Goal: Navigation & Orientation: Find specific page/section

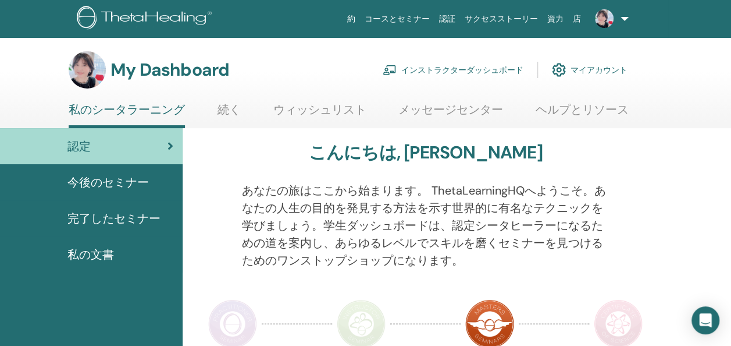
click at [489, 70] on link "インストラクターダッシュボード" at bounding box center [453, 70] width 141 height 26
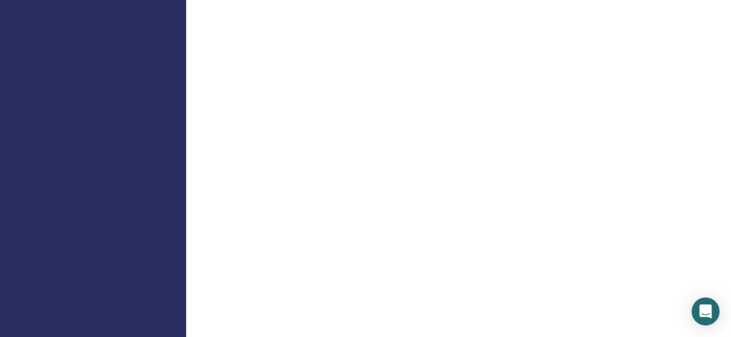
scroll to position [449, 0]
drag, startPoint x: 730, startPoint y: 130, endPoint x: 727, endPoint y: 47, distance: 83.2
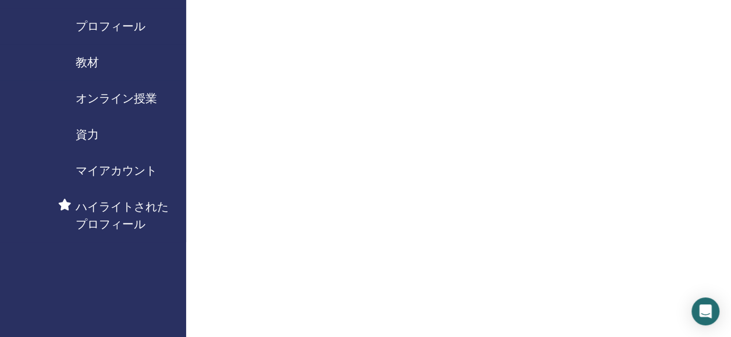
scroll to position [0, 0]
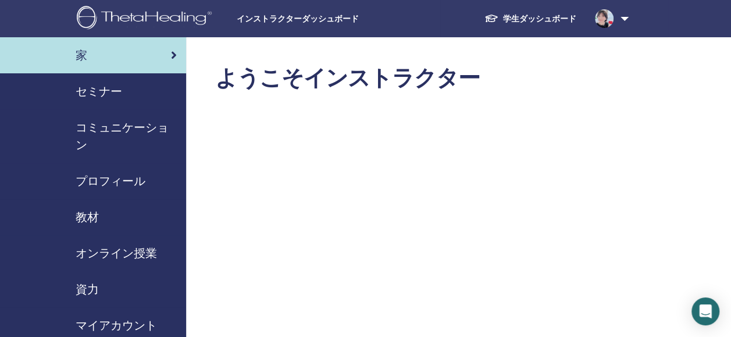
click at [149, 87] on div "セミナー" at bounding box center [93, 91] width 168 height 17
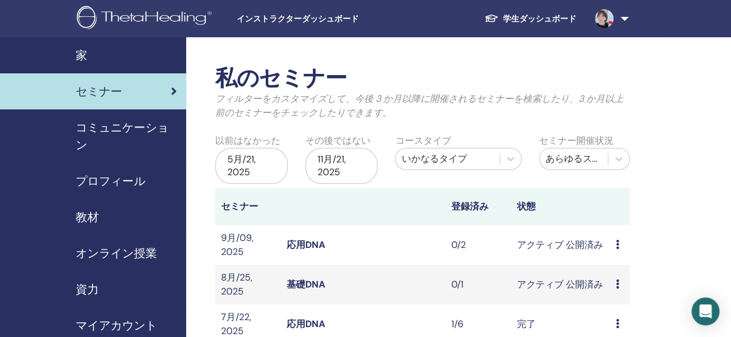
click at [149, 87] on div "セミナー" at bounding box center [93, 91] width 168 height 17
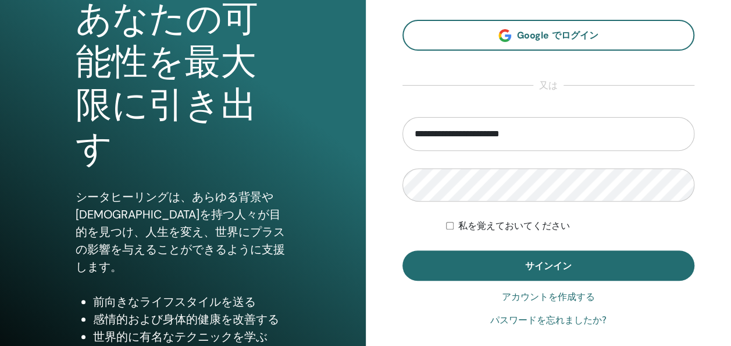
scroll to position [140, 0]
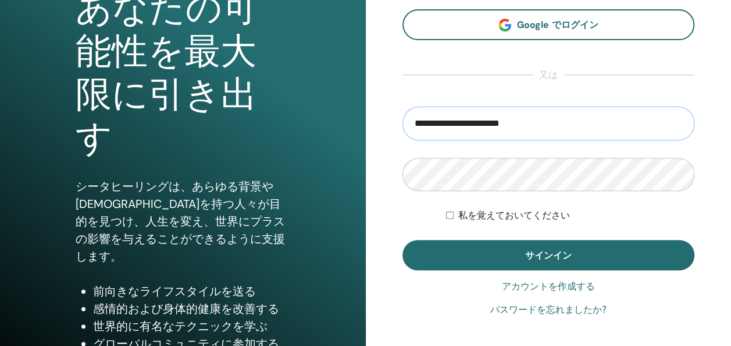
click at [478, 123] on input "**********" at bounding box center [549, 123] width 293 height 34
type input "**********"
click at [617, 201] on form "**********" at bounding box center [549, 187] width 293 height 163
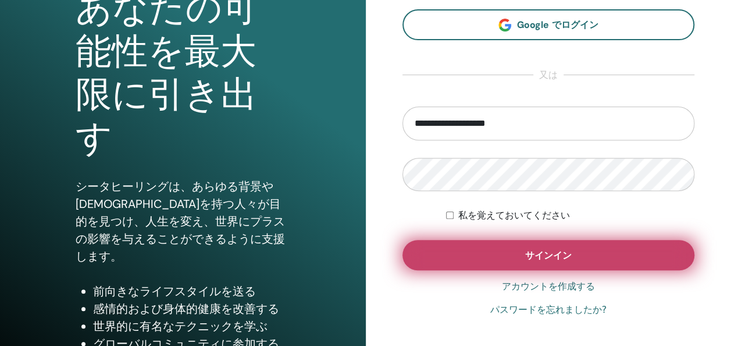
click at [513, 241] on button "サインイン" at bounding box center [549, 255] width 293 height 30
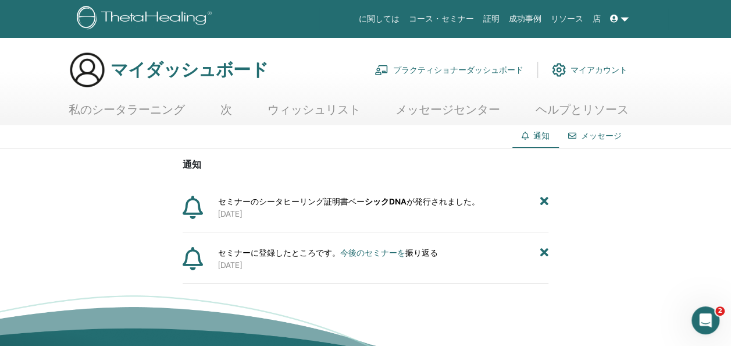
click at [615, 19] on icon at bounding box center [614, 19] width 8 height 8
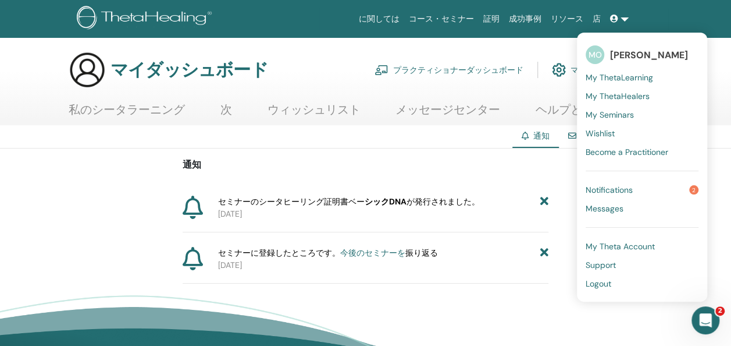
click at [564, 69] on img at bounding box center [559, 70] width 14 height 20
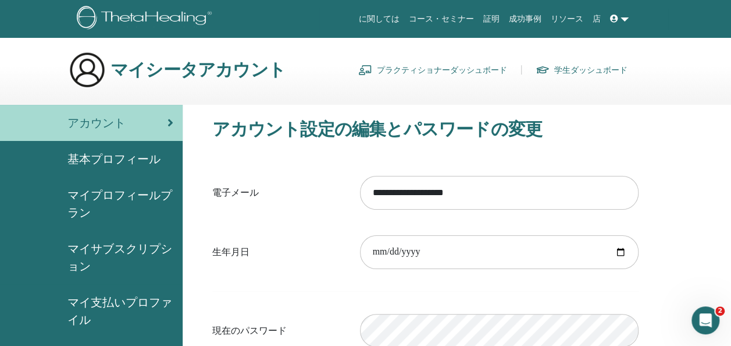
click at [503, 65] on font "プラクティショナーダッシュボード" at bounding box center [442, 70] width 130 height 10
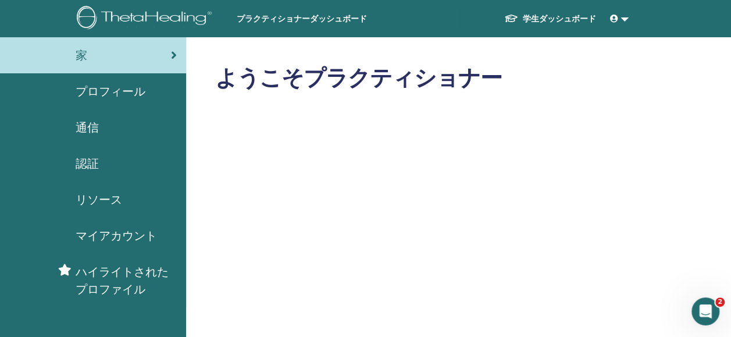
click at [90, 163] on span "認証" at bounding box center [87, 163] width 23 height 17
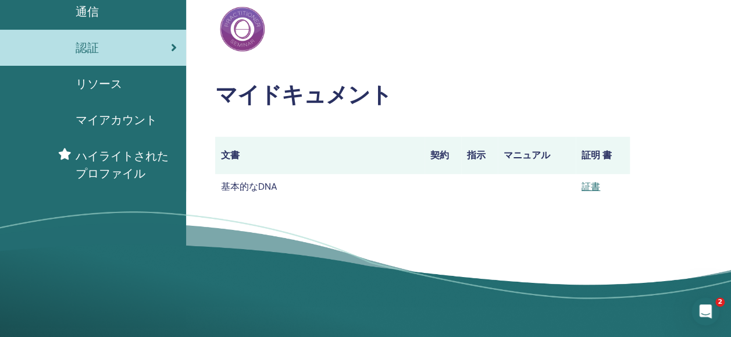
scroll to position [116, 0]
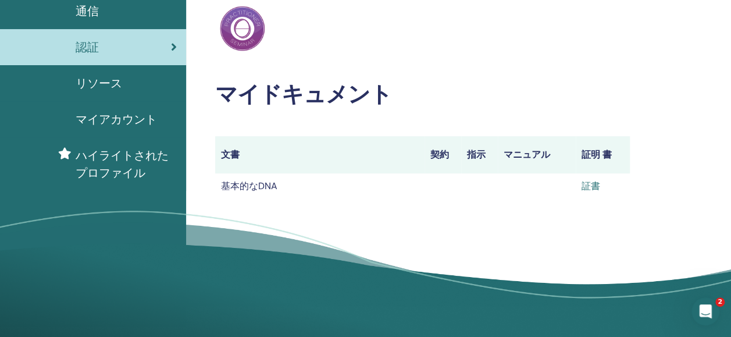
click at [588, 185] on link "証書" at bounding box center [591, 186] width 19 height 12
click at [701, 301] on icon "Intercom Messengerを開く" at bounding box center [703, 309] width 19 height 19
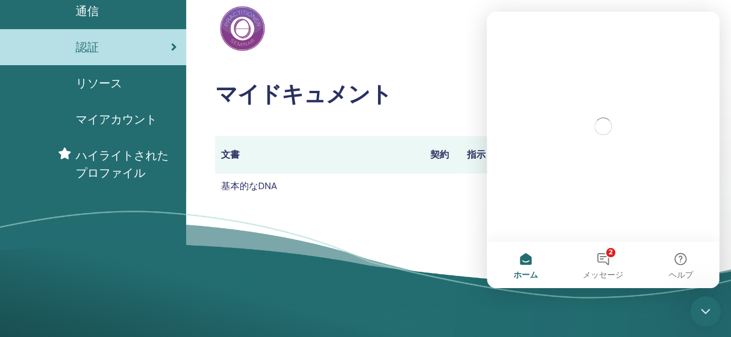
scroll to position [0, 0]
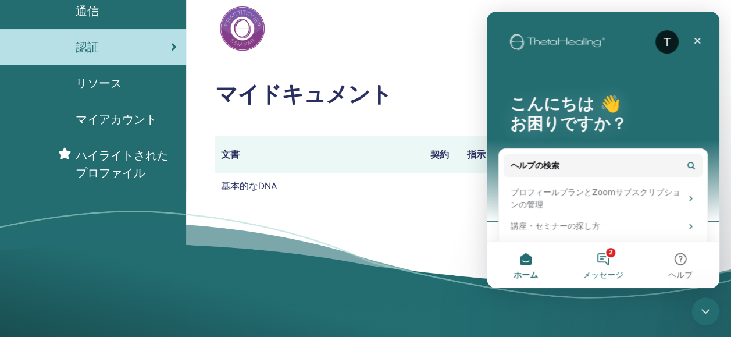
click at [604, 258] on button "2 メッセージ" at bounding box center [602, 264] width 77 height 47
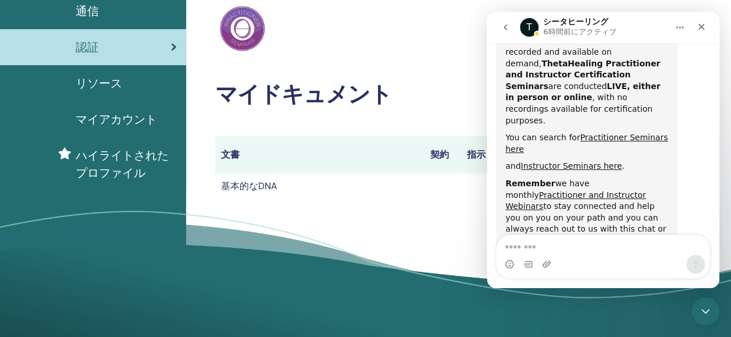
scroll to position [653, 0]
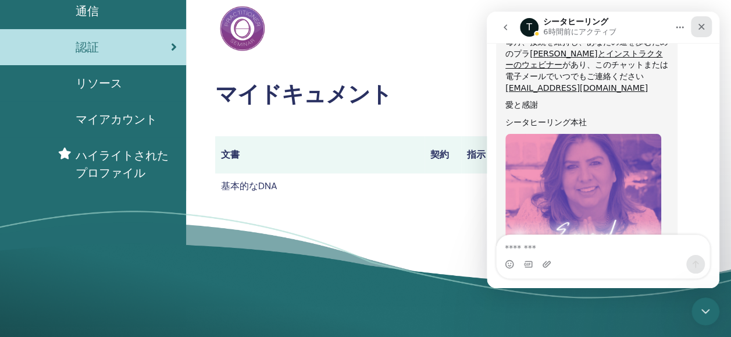
click at [699, 24] on icon "クローズ" at bounding box center [702, 27] width 6 height 6
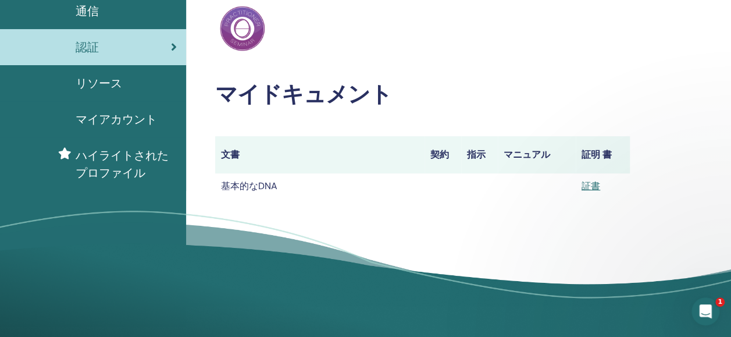
scroll to position [665, 0]
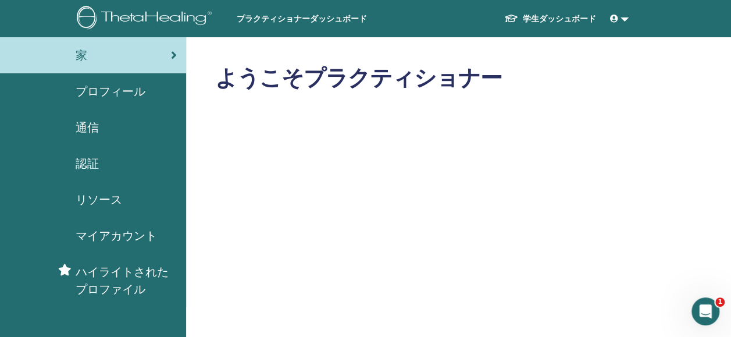
click at [567, 17] on font "学生ダッシュボード" at bounding box center [559, 18] width 73 height 10
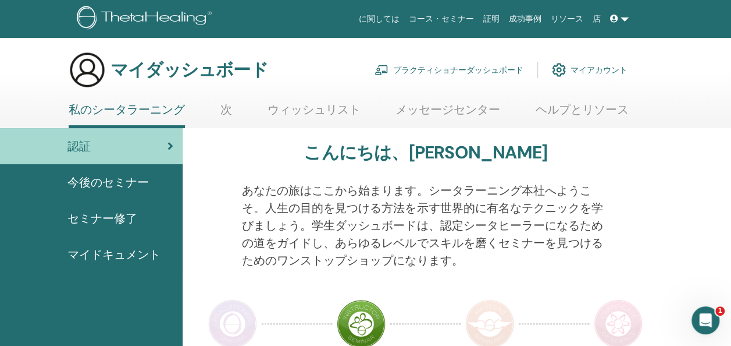
click at [151, 185] on div "今後のセミナー" at bounding box center [91, 181] width 164 height 17
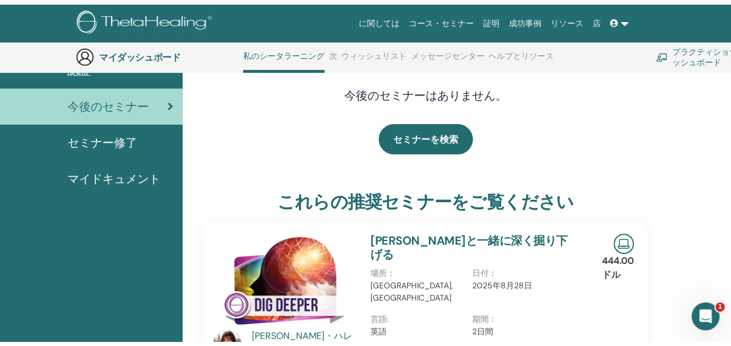
scroll to position [20, 0]
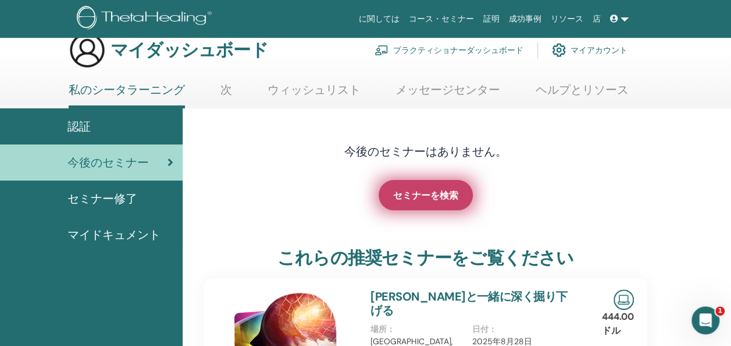
click at [411, 198] on span "セミナーを検索" at bounding box center [425, 195] width 65 height 12
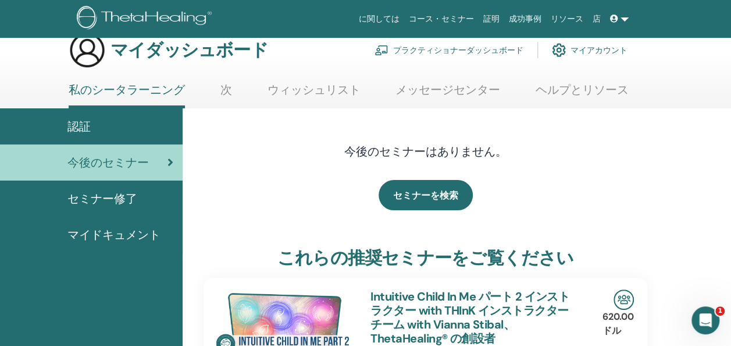
click at [575, 48] on font "マイアカウント" at bounding box center [599, 50] width 57 height 10
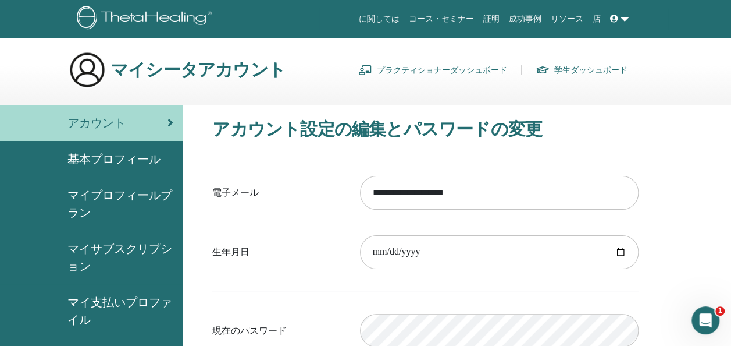
click at [603, 70] on font "学生ダッシュボード" at bounding box center [590, 70] width 73 height 10
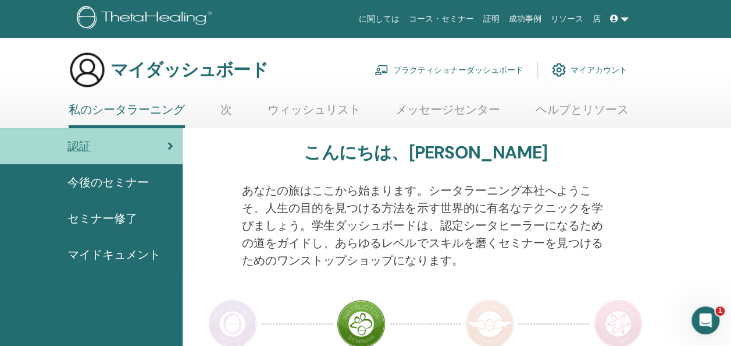
click at [115, 256] on span "マイドキュメント" at bounding box center [113, 253] width 93 height 17
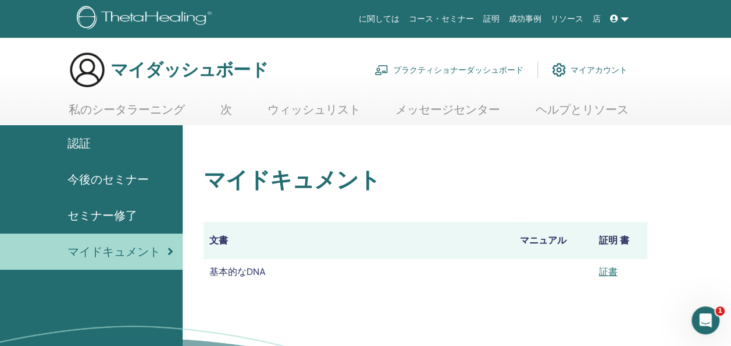
click at [104, 208] on span "セミナー修了" at bounding box center [102, 214] width 70 height 17
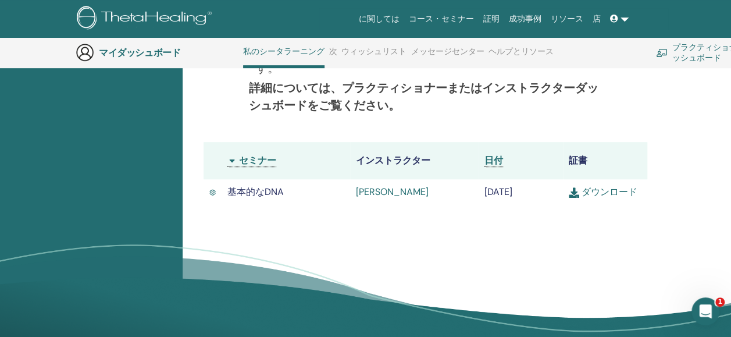
scroll to position [293, 0]
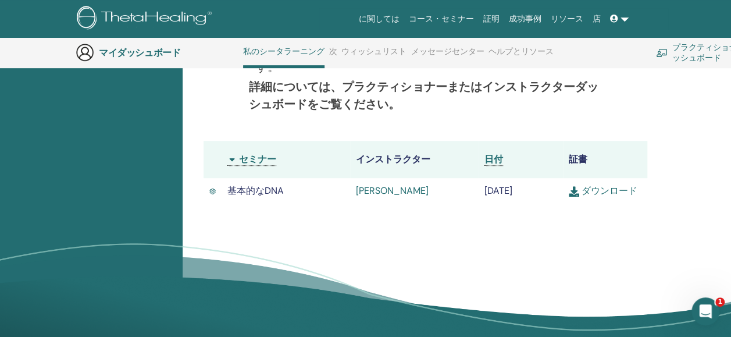
click at [373, 190] on link "[PERSON_NAME]" at bounding box center [392, 190] width 73 height 12
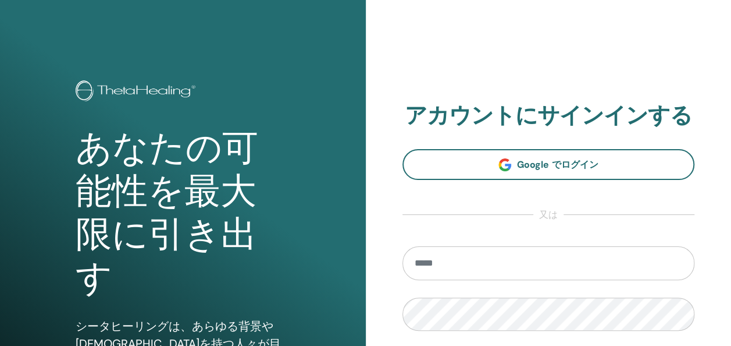
type input "**********"
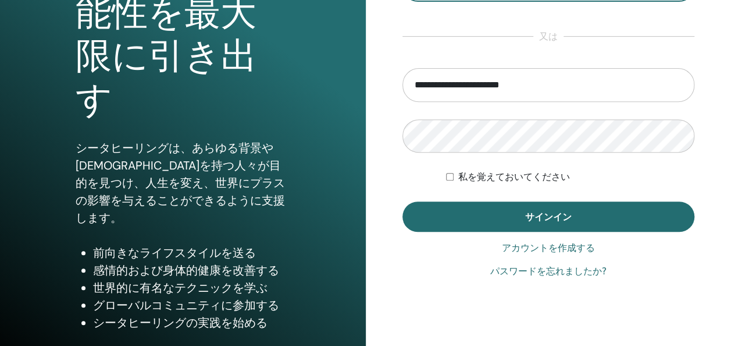
scroll to position [213, 0]
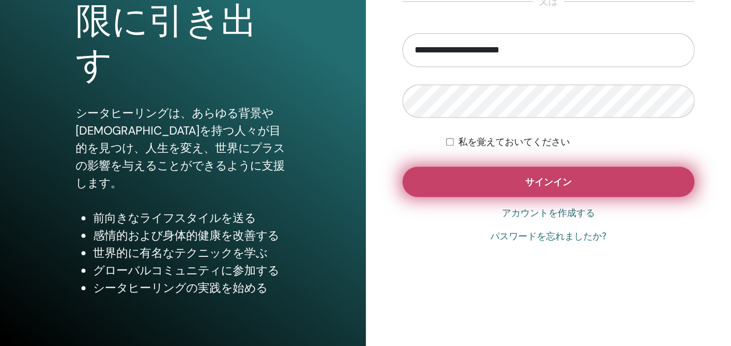
click at [561, 193] on button "サインイン" at bounding box center [549, 181] width 293 height 30
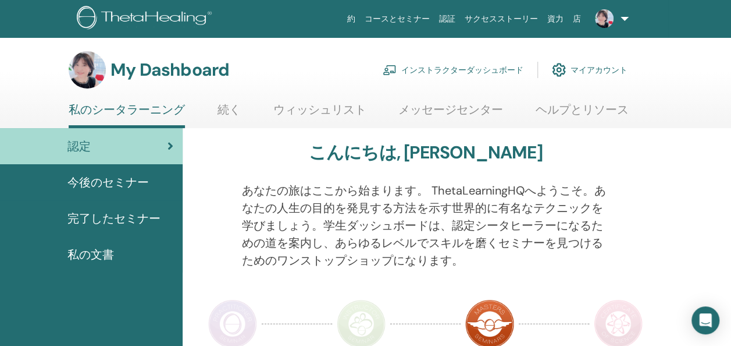
click at [482, 69] on link "インストラクターダッシュボード" at bounding box center [453, 70] width 141 height 26
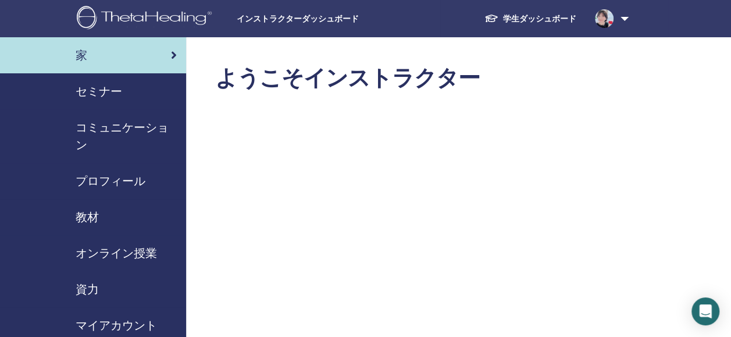
click at [88, 92] on span "セミナー" at bounding box center [99, 91] width 47 height 17
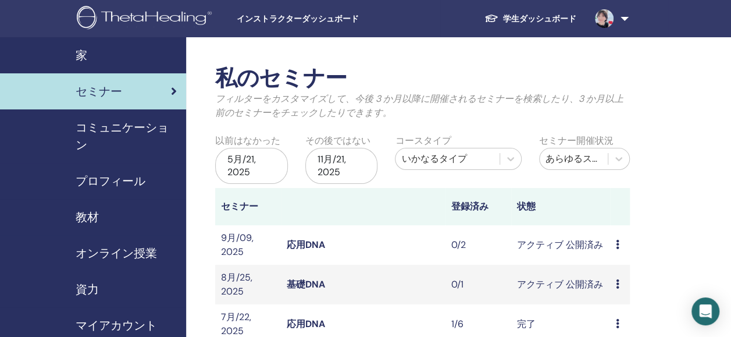
click at [300, 242] on link "応用DNA" at bounding box center [306, 244] width 38 height 12
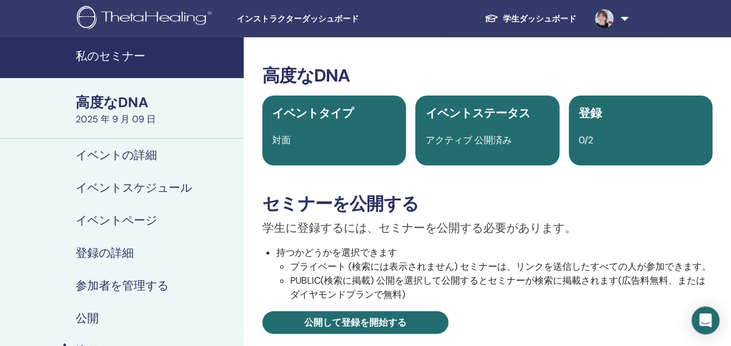
click at [92, 286] on h4 "参加者を管理する" at bounding box center [122, 285] width 93 height 14
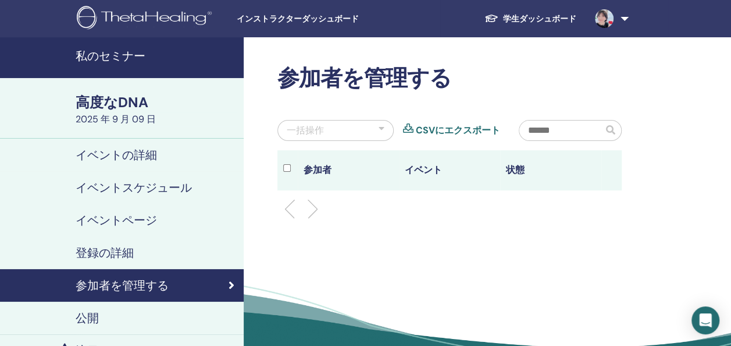
click at [86, 62] on h4 "私のセミナー" at bounding box center [156, 56] width 161 height 14
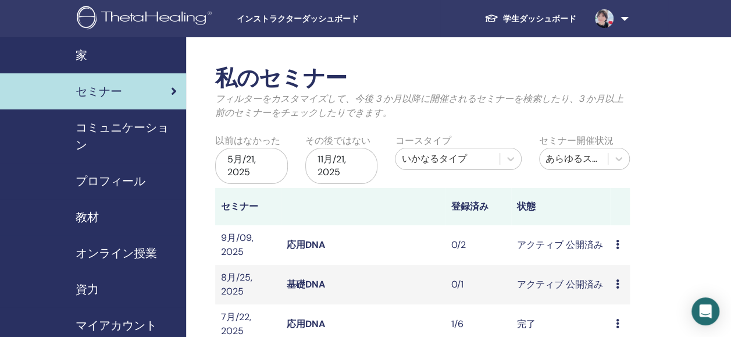
click at [615, 247] on td "プレビュー 編集 出席者 キャンセル" at bounding box center [620, 245] width 20 height 40
click at [617, 243] on icon at bounding box center [617, 244] width 3 height 9
click at [613, 286] on link "出席者" at bounding box center [616, 287] width 28 height 12
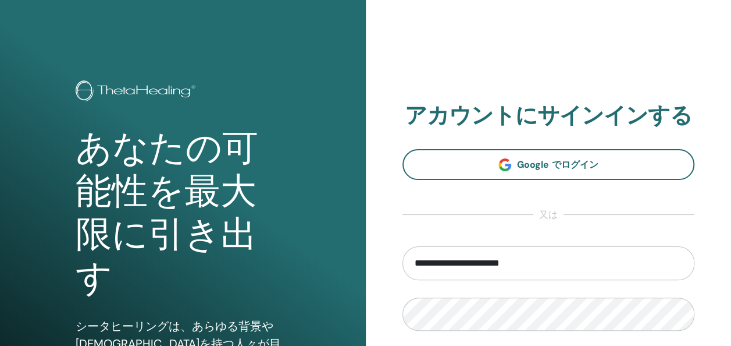
drag, startPoint x: 533, startPoint y: 274, endPoint x: 478, endPoint y: 272, distance: 54.7
click at [478, 272] on input "**********" at bounding box center [549, 263] width 293 height 34
type input "**********"
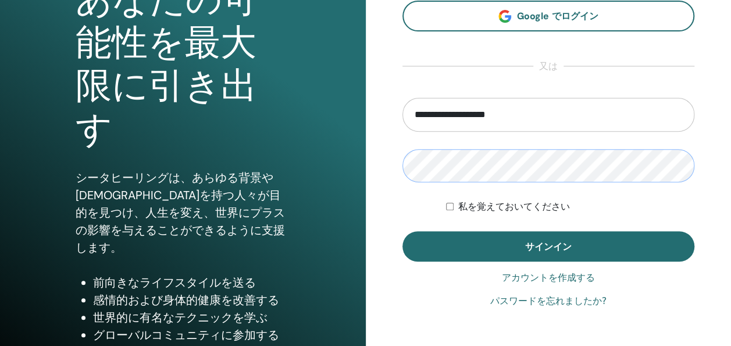
scroll to position [163, 0]
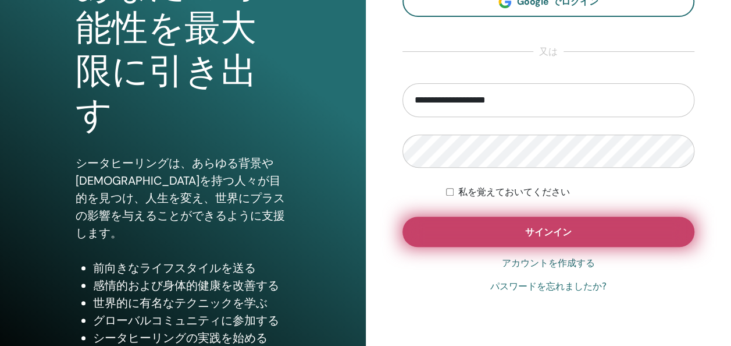
click at [592, 234] on button "サインイン" at bounding box center [549, 231] width 293 height 30
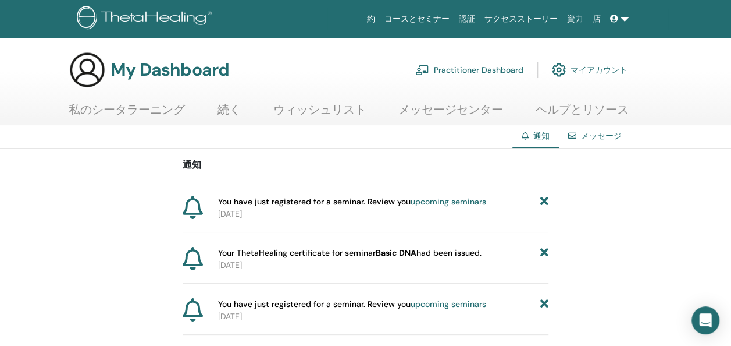
click at [433, 204] on link "upcoming seminars" at bounding box center [449, 201] width 76 height 10
click at [432, 204] on link "upcoming seminars" at bounding box center [449, 201] width 76 height 10
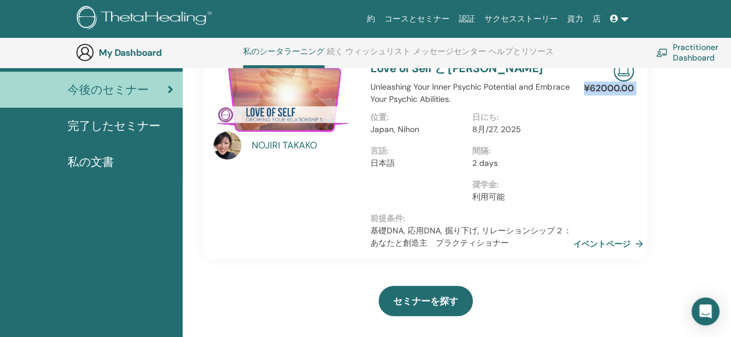
click at [731, 213] on html "約 コースとセミナー 認証 サクセスストーリー 資力 店 MO [PERSON_NAME] 私のシータラーニング 私のシータヒーリング 私のセミナー ウィッシ…" at bounding box center [365, 45] width 731 height 337
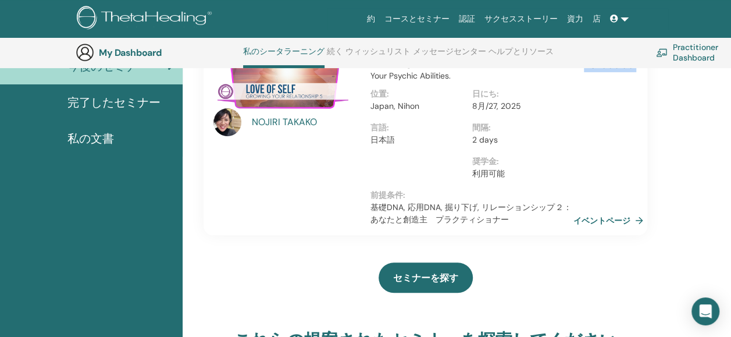
click at [731, 190] on html "約 コースとセミナー 認証 サクセスストーリー 資力 店 MO [PERSON_NAME] 私のシータラーニング 私のシータヒーリング 私のセミナー ウィッシ…" at bounding box center [365, 21] width 731 height 337
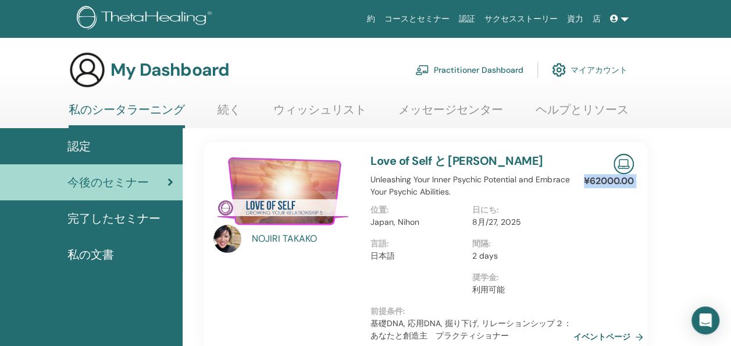
click at [91, 179] on span "今後のセミナー" at bounding box center [107, 181] width 81 height 17
click at [592, 67] on link "マイアカウント" at bounding box center [590, 70] width 76 height 26
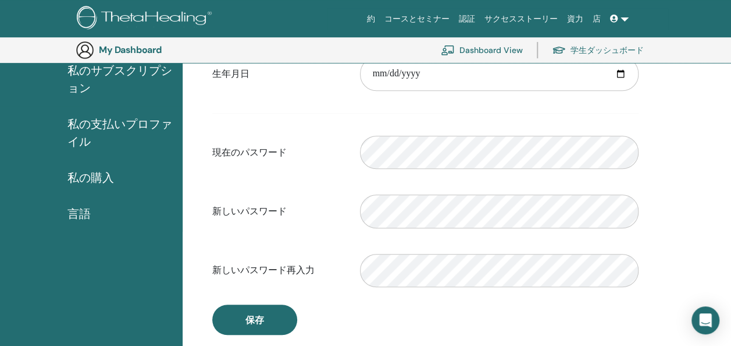
scroll to position [242, 0]
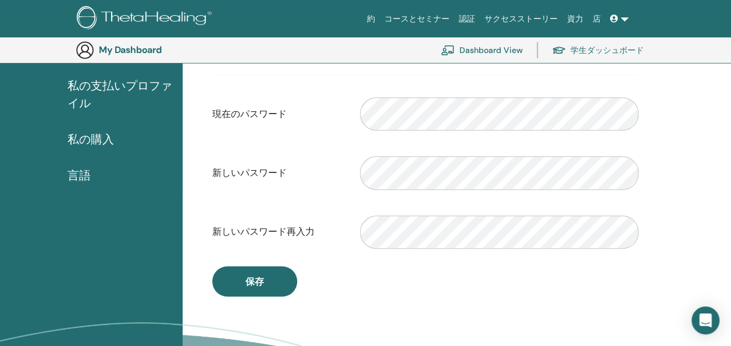
click at [93, 138] on span "私の購入" at bounding box center [90, 138] width 47 height 17
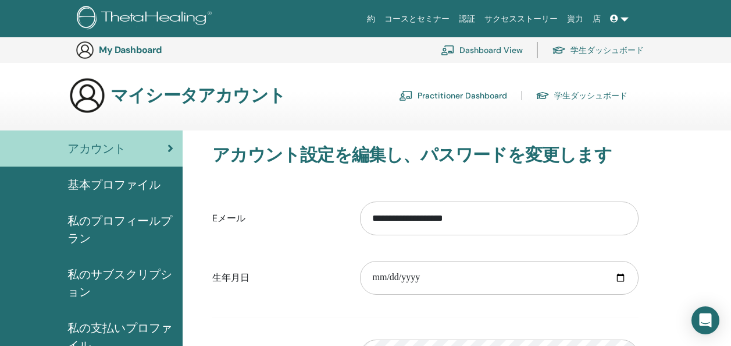
scroll to position [242, 0]
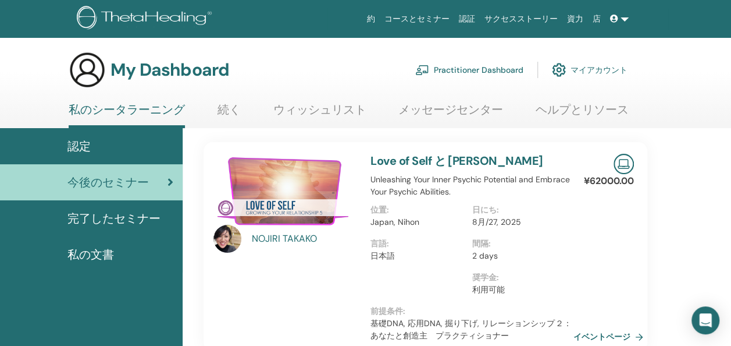
click at [84, 187] on span "今後のセミナー" at bounding box center [107, 181] width 81 height 17
click at [507, 70] on link "Practitioner Dashboard" at bounding box center [469, 70] width 108 height 26
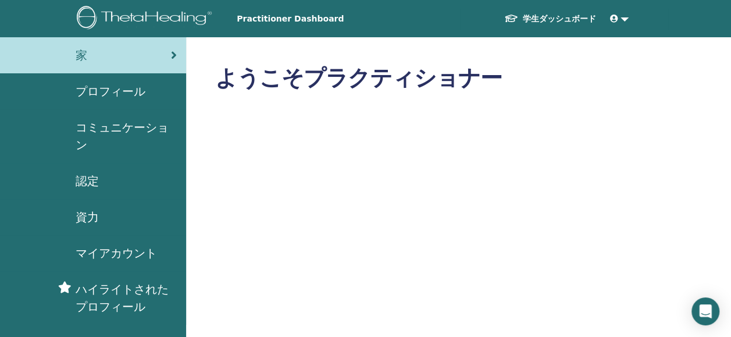
click at [614, 17] on icon at bounding box center [614, 19] width 8 height 8
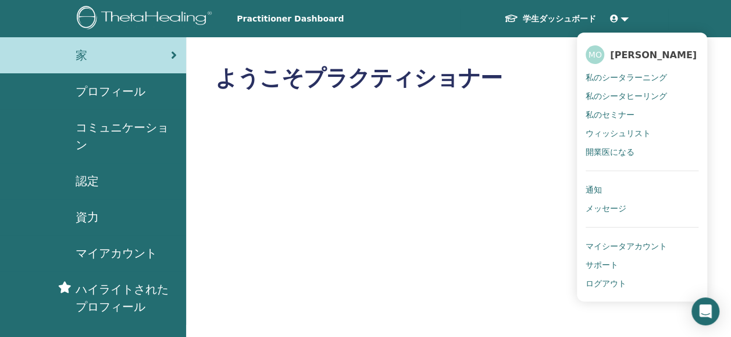
click at [590, 187] on span "通知" at bounding box center [594, 189] width 16 height 10
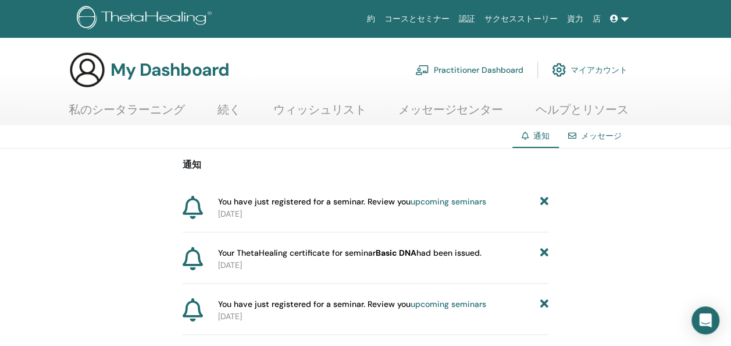
drag, startPoint x: 219, startPoint y: 201, endPoint x: 464, endPoint y: 218, distance: 245.5
click at [464, 218] on div "You have just registered for a seminar. Review you upcoming seminars [DATE]" at bounding box center [380, 207] width 335 height 24
click at [240, 182] on div "通知 You have just registered for a seminar. Review you upcoming seminars 2025-08…" at bounding box center [366, 241] width 366 height 186
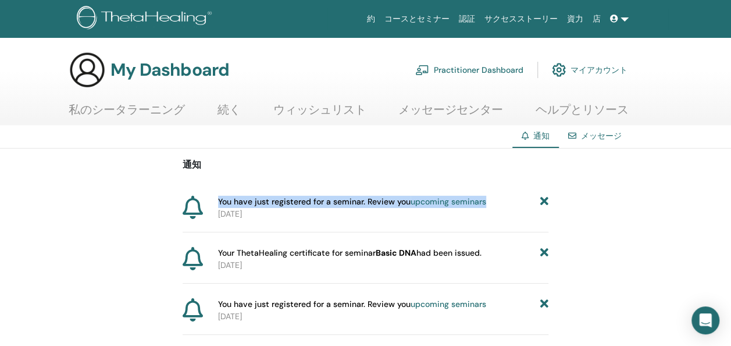
drag, startPoint x: 216, startPoint y: 200, endPoint x: 491, endPoint y: 192, distance: 275.2
click at [491, 192] on div "通知 You have just registered for a seminar. Review you upcoming seminars 2025-08…" at bounding box center [366, 241] width 366 height 186
copy span "You have just registered for a seminar. Review you upcoming seminars"
click at [478, 200] on link "upcoming seminars" at bounding box center [449, 201] width 76 height 10
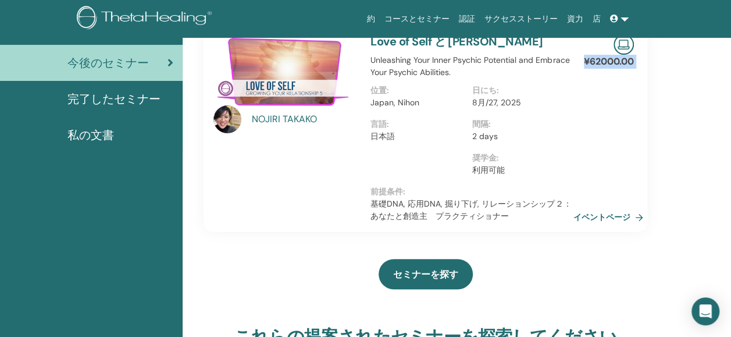
scroll to position [123, 0]
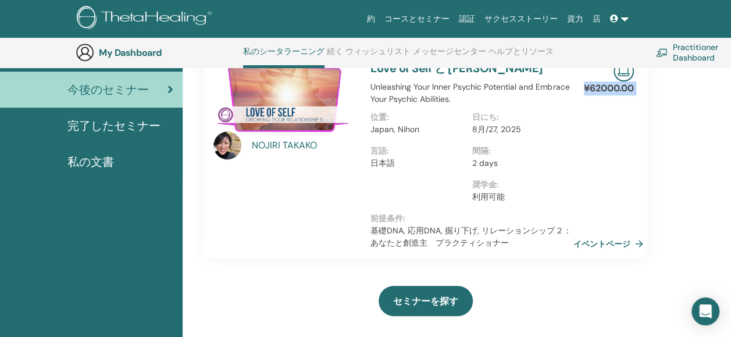
click at [731, 213] on html "約 コースとセミナー 認証 サクセスストーリー 資力 店 MO [PERSON_NAME] 私のシータラーニング 私のシータヒーリング 私のセミナー ウィッシ…" at bounding box center [365, 45] width 731 height 337
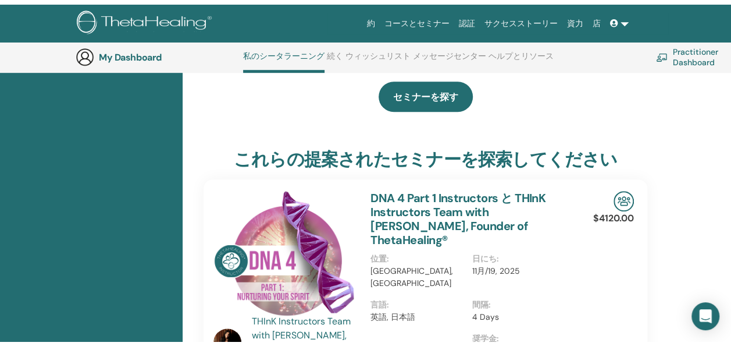
scroll to position [7, 0]
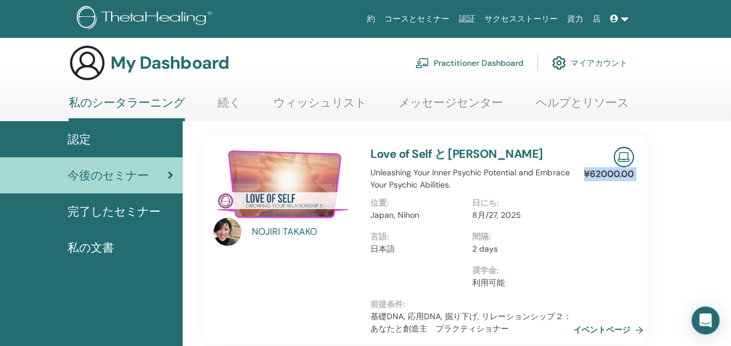
click at [420, 109] on link "メッセージセンター" at bounding box center [450, 106] width 105 height 23
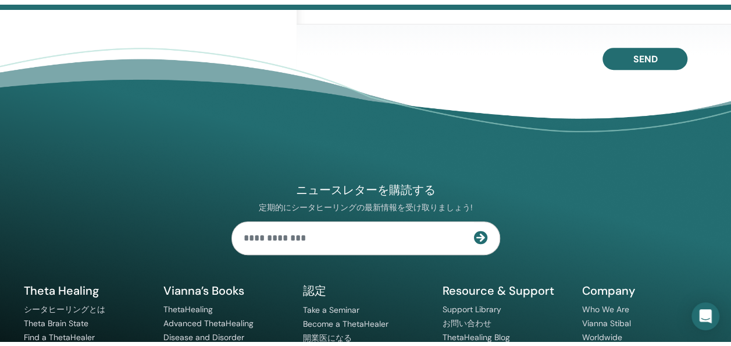
scroll to position [7, 0]
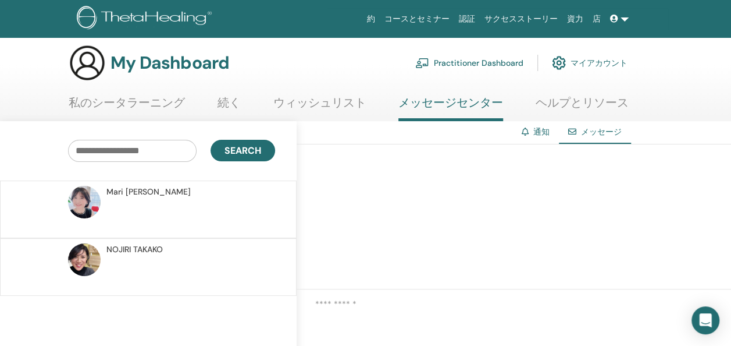
click at [130, 248] on span "[PERSON_NAME]" at bounding box center [134, 249] width 56 height 12
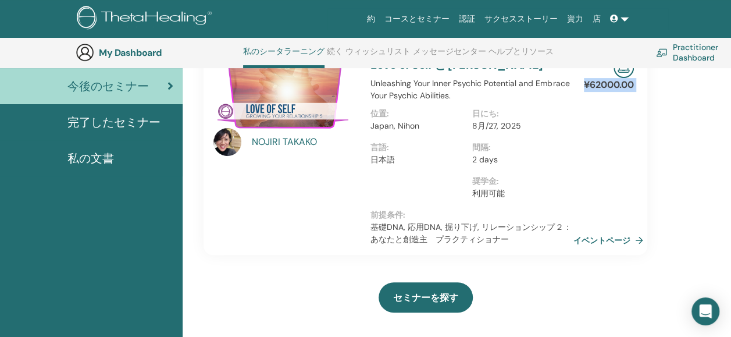
scroll to position [131, 0]
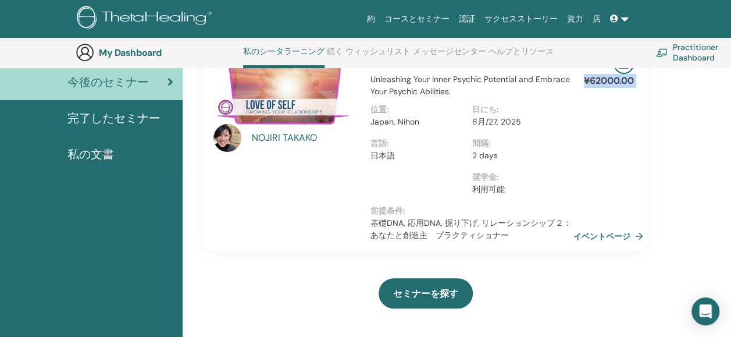
click at [731, 206] on html "約 コースとセミナー 認証 サクセスストーリー 資力 店 MO [PERSON_NAME] 私のシータラーニング 私のシータヒーリング 私のセミナー ウィッシ…" at bounding box center [365, 37] width 731 height 337
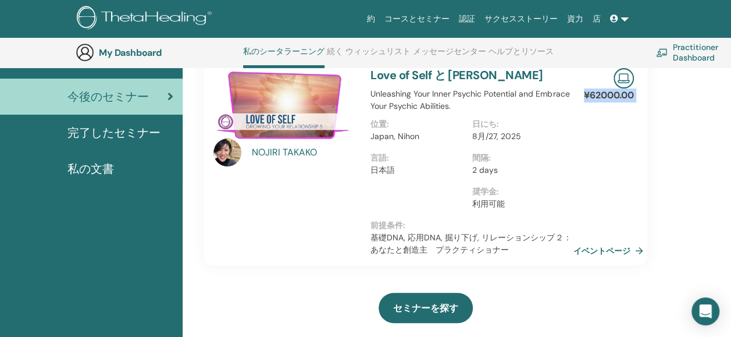
scroll to position [123, 0]
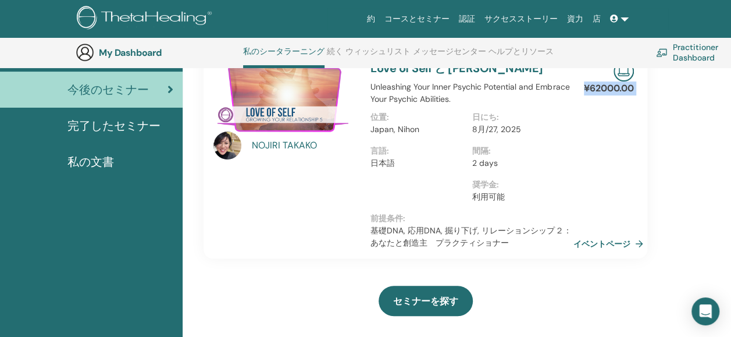
click at [731, 213] on html "約 コースとセミナー 認証 サクセスストーリー 資力 店 MO [PERSON_NAME] 私のシータラーニング 私のシータヒーリング 私のセミナー ウィッシ…" at bounding box center [365, 45] width 731 height 337
drag, startPoint x: 734, startPoint y: 336, endPoint x: 613, endPoint y: 243, distance: 153.0
click at [613, 243] on link "イベントページ" at bounding box center [612, 243] width 74 height 17
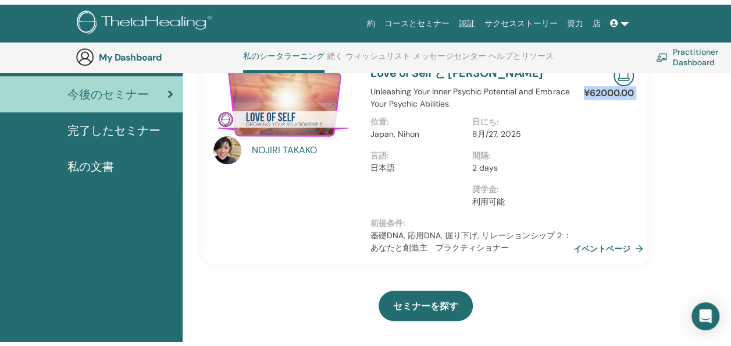
scroll to position [0, 0]
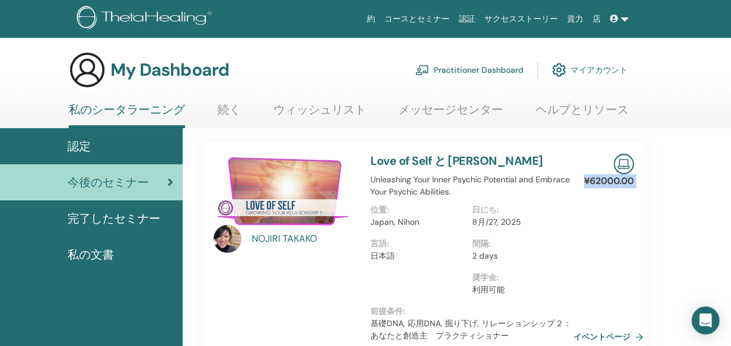
click at [601, 73] on link "マイアカウント" at bounding box center [590, 70] width 76 height 26
click at [606, 111] on link "ヘルプとリソース" at bounding box center [582, 113] width 93 height 23
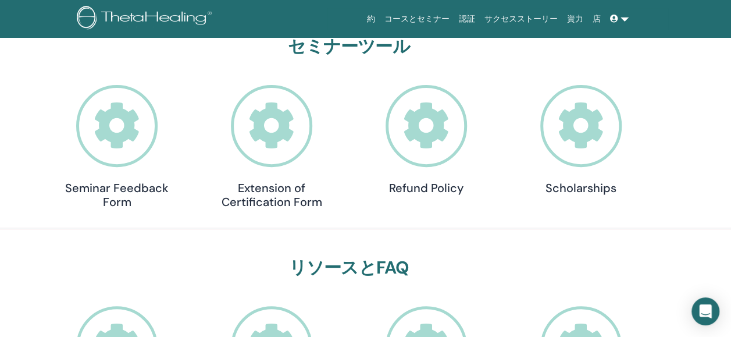
scroll to position [123, 0]
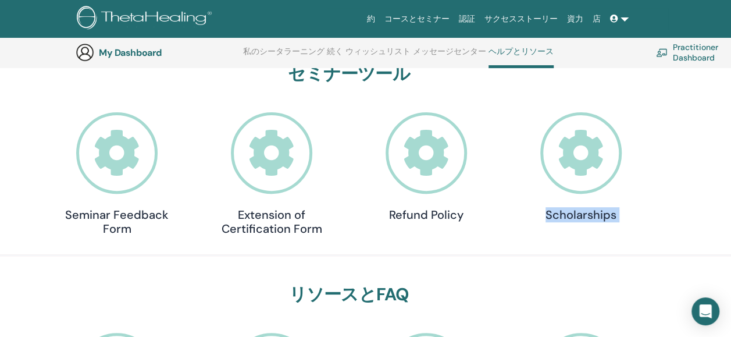
click at [731, 213] on html "約 コースとセミナー 認証 サクセスストーリー 資力 店 MO [PERSON_NAME] 私のシータラーニング 私のシータヒーリング 私のセミナー ウィッシ…" at bounding box center [365, 45] width 731 height 337
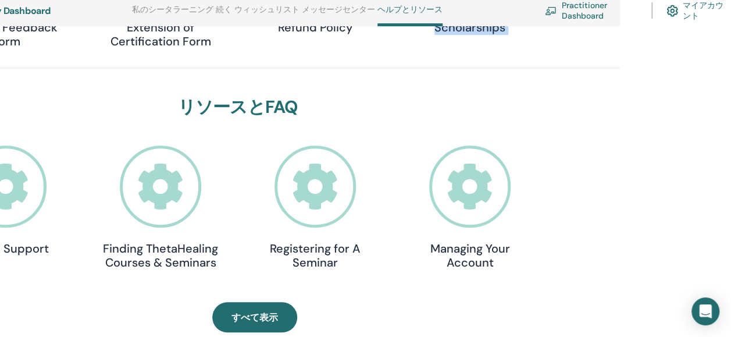
scroll to position [391, 111]
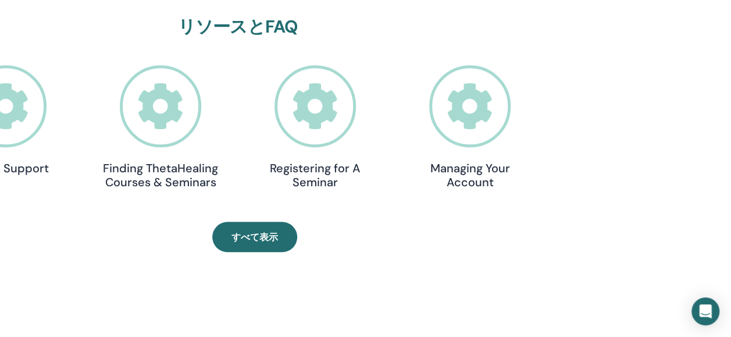
click at [319, 183] on h4 "Registering for A Seminar" at bounding box center [315, 175] width 116 height 28
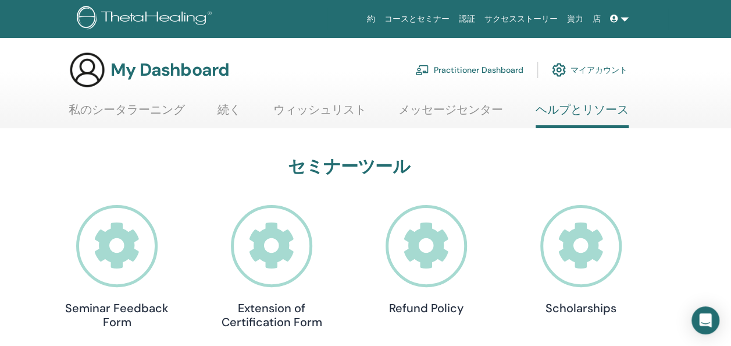
click at [433, 69] on link "Practitioner Dashboard" at bounding box center [469, 70] width 108 height 26
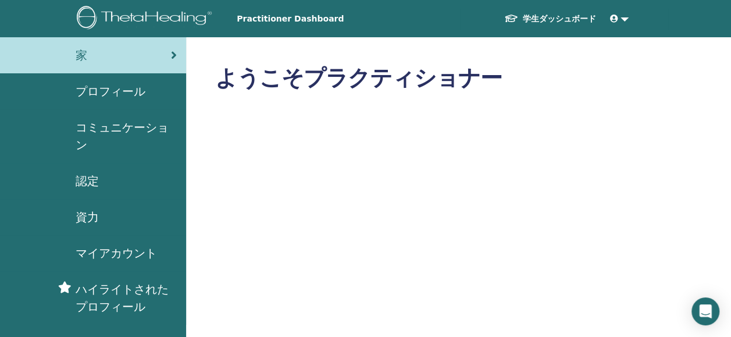
click at [627, 18] on link at bounding box center [620, 19] width 28 height 22
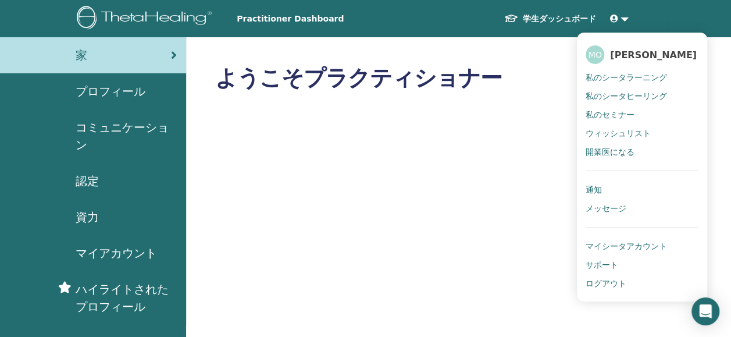
click at [592, 195] on link "通知" at bounding box center [642, 189] width 113 height 19
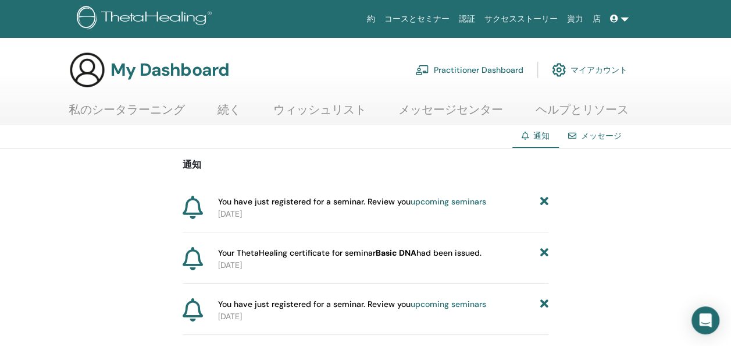
click at [218, 199] on span "You have just registered for a seminar. Review you upcoming seminars" at bounding box center [352, 201] width 268 height 12
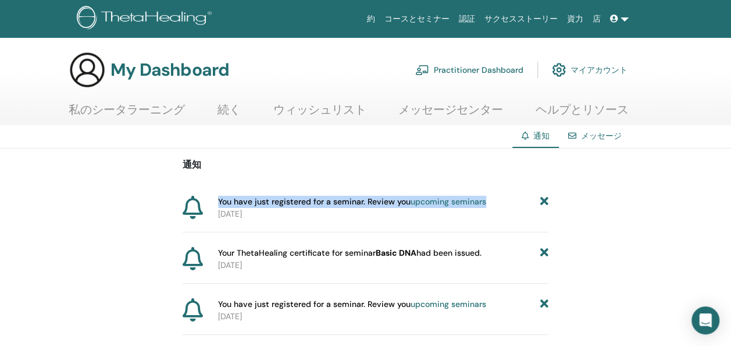
drag, startPoint x: 218, startPoint y: 199, endPoint x: 501, endPoint y: 200, distance: 282.7
click at [501, 200] on div "You have just registered for a seminar. Review you upcoming seminars" at bounding box center [383, 201] width 330 height 12
copy span "You have just registered for a seminar. Review you upcoming seminars"
click at [612, 136] on link "メッセージ" at bounding box center [601, 135] width 41 height 10
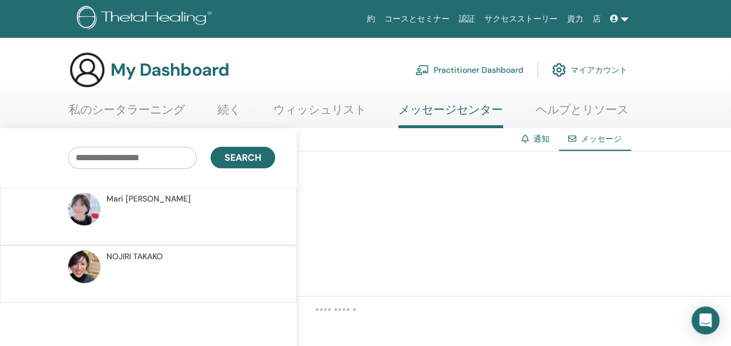
click at [500, 194] on div at bounding box center [514, 223] width 434 height 145
click at [605, 65] on link "マイアカウント" at bounding box center [590, 70] width 76 height 26
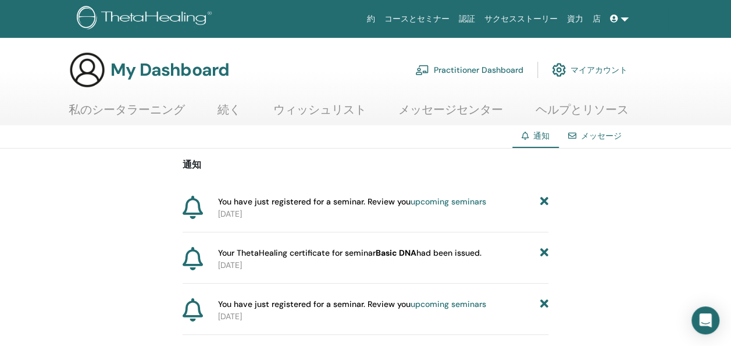
click at [475, 106] on link "メッセージセンター" at bounding box center [450, 113] width 105 height 23
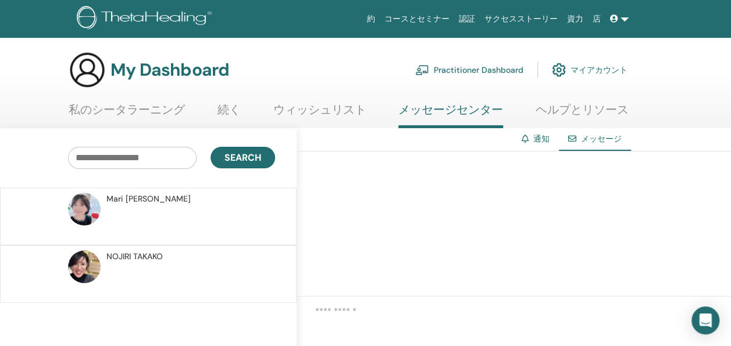
click at [305, 108] on link "ウィッシュリスト" at bounding box center [319, 113] width 93 height 23
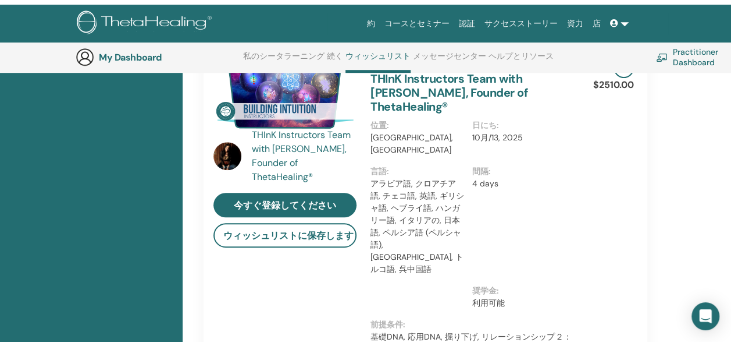
scroll to position [23, 0]
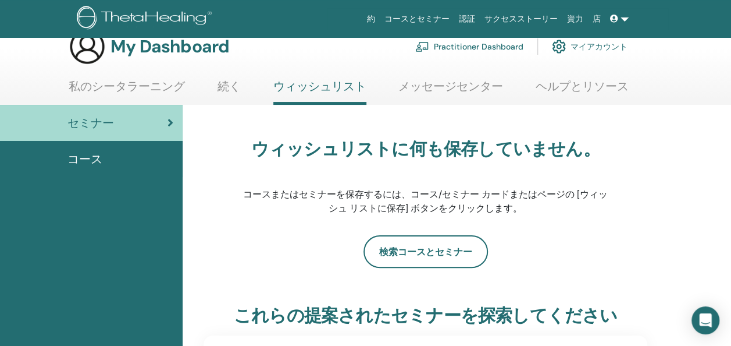
click at [485, 45] on link "Practitioner Dashboard" at bounding box center [469, 47] width 108 height 26
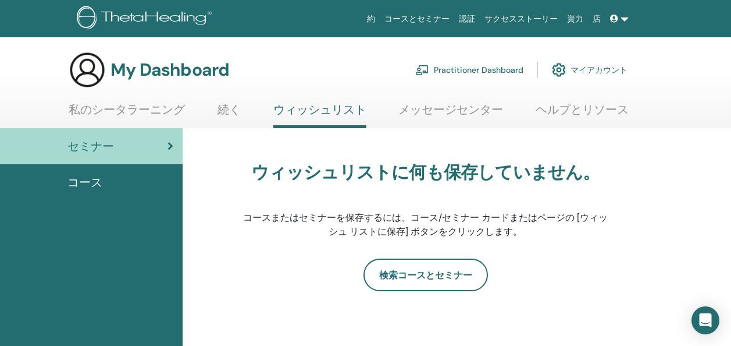
scroll to position [23, 0]
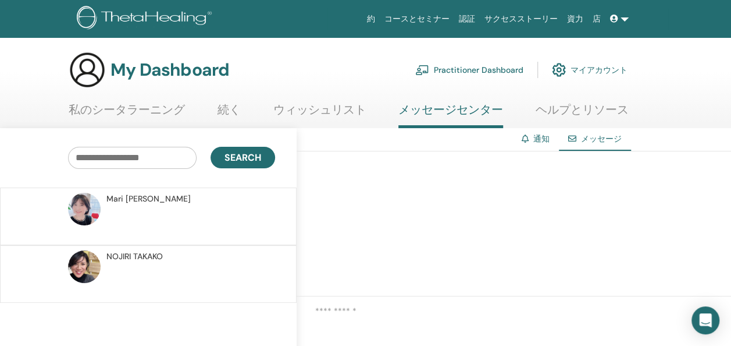
click at [412, 163] on div at bounding box center [514, 223] width 434 height 145
click at [620, 18] on span at bounding box center [615, 18] width 10 height 9
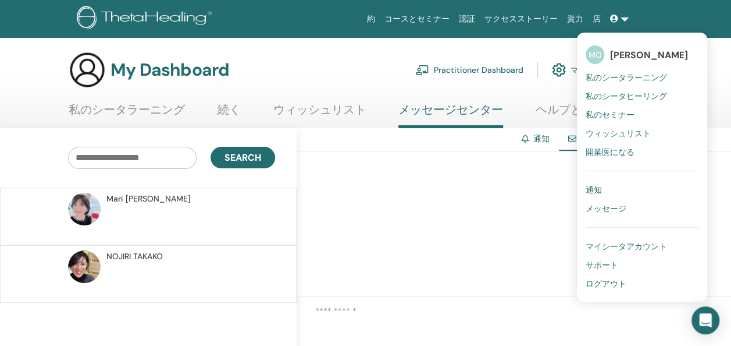
click at [620, 18] on span at bounding box center [615, 18] width 10 height 9
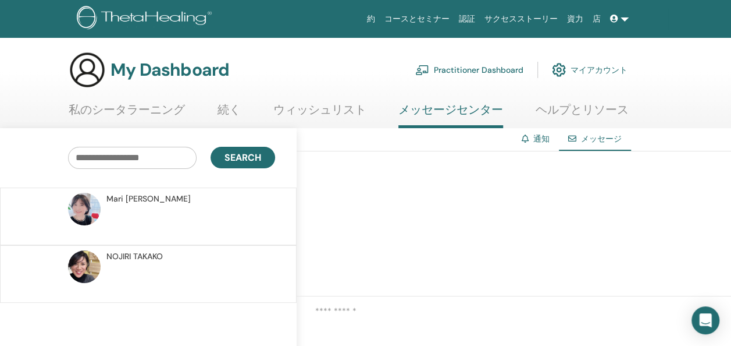
click at [622, 17] on link at bounding box center [620, 19] width 28 height 22
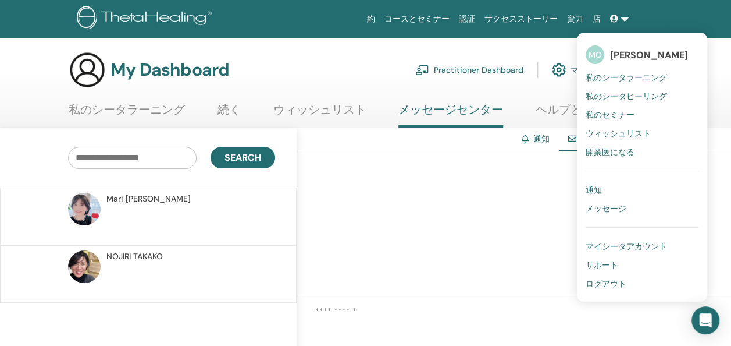
click at [599, 280] on span "ログアウト" at bounding box center [606, 283] width 41 height 10
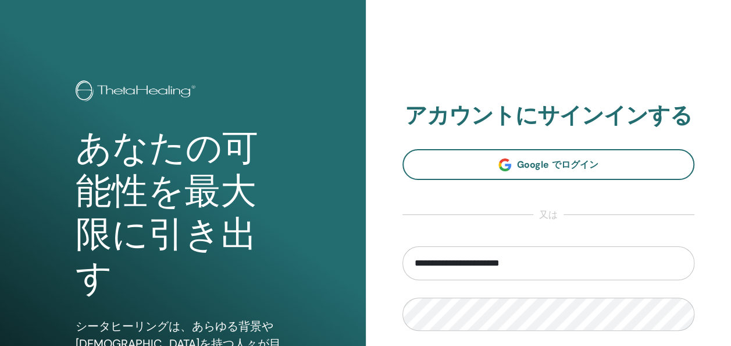
click at [465, 265] on input "**********" at bounding box center [549, 263] width 293 height 34
type input "**********"
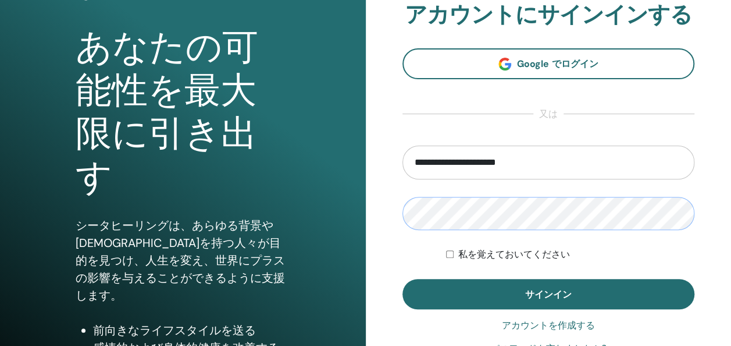
scroll to position [124, 0]
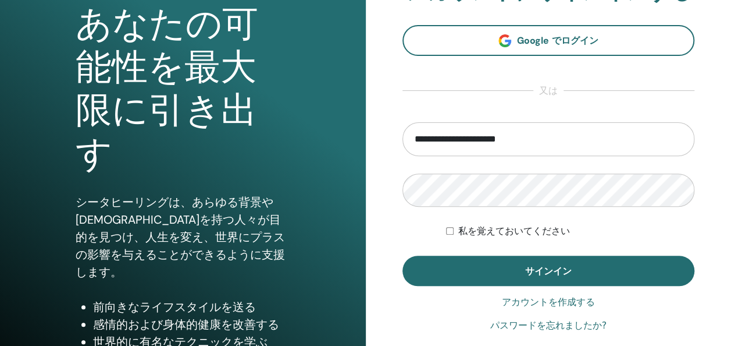
click at [594, 285] on button "サインイン" at bounding box center [549, 270] width 293 height 30
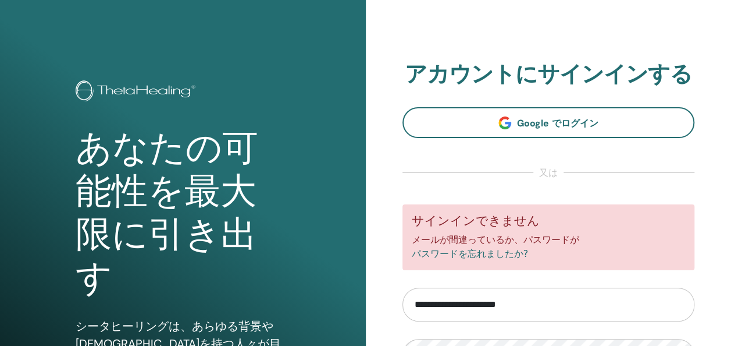
click at [439, 306] on input "**********" at bounding box center [549, 304] width 293 height 34
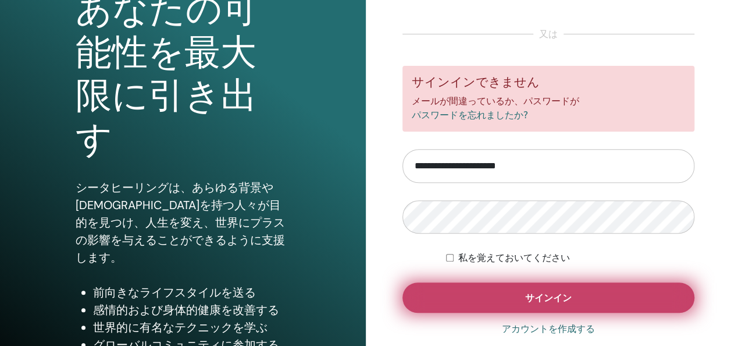
scroll to position [140, 0]
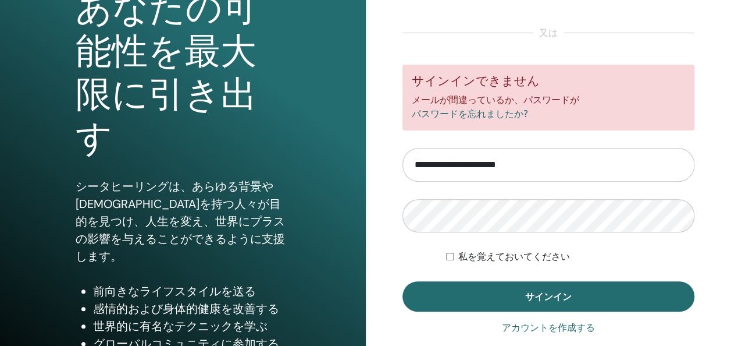
type input "**********"
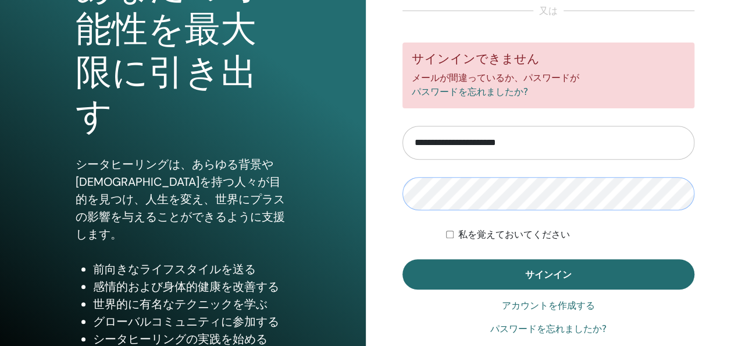
scroll to position [163, 0]
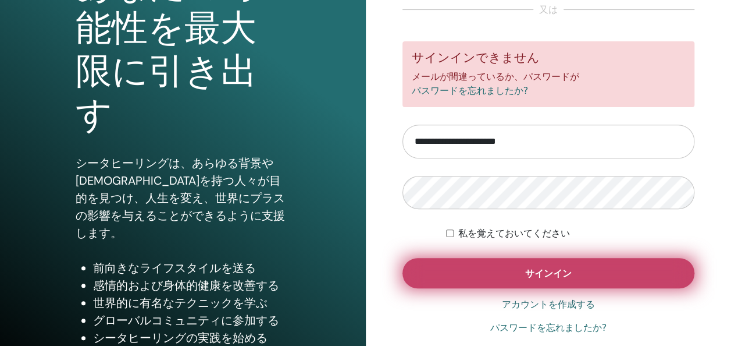
click at [609, 266] on button "サインイン" at bounding box center [549, 273] width 293 height 30
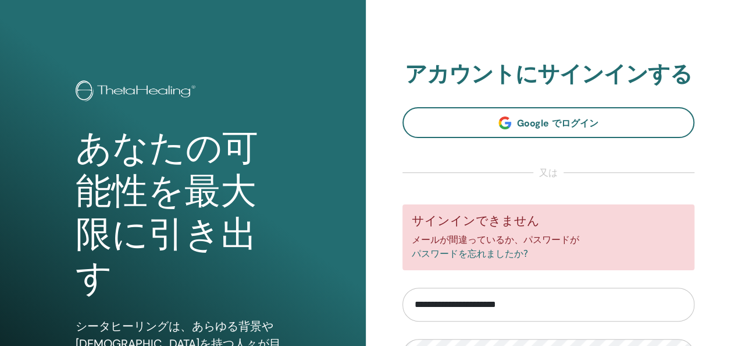
click at [609, 266] on div "サインインできません メールが間違っているか、パスワードが パスワードを忘れましたか?" at bounding box center [549, 237] width 293 height 66
click at [484, 305] on input "**********" at bounding box center [549, 304] width 293 height 34
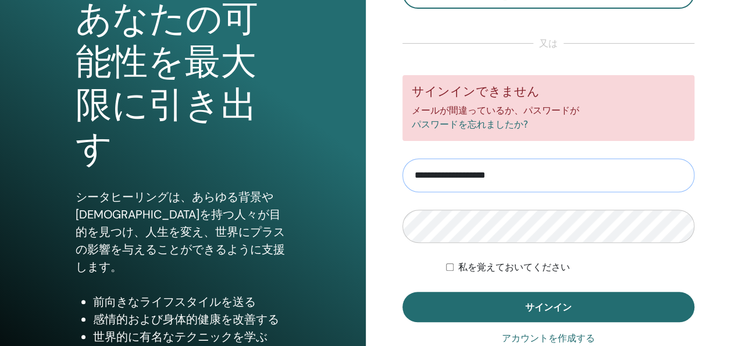
scroll to position [140, 0]
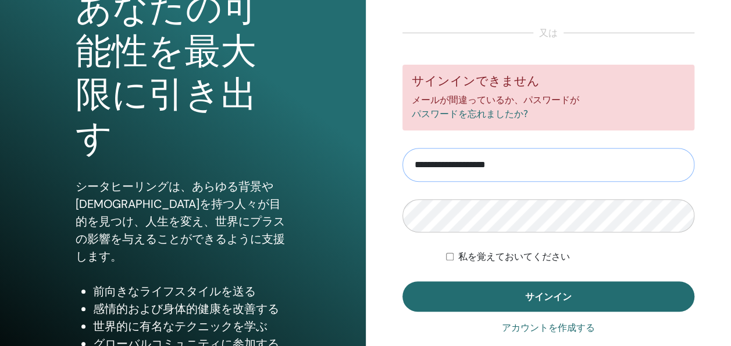
type input "**********"
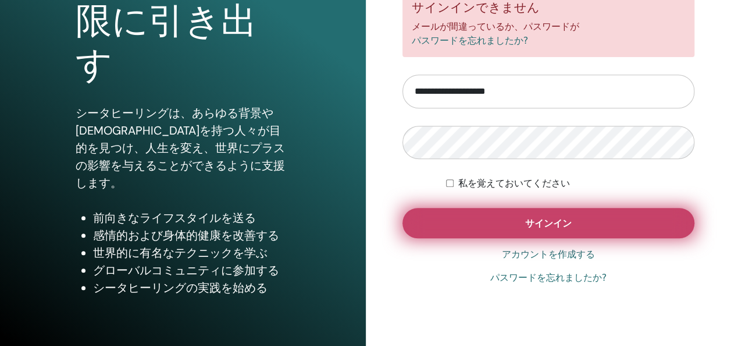
click at [622, 219] on button "サインイン" at bounding box center [549, 223] width 293 height 30
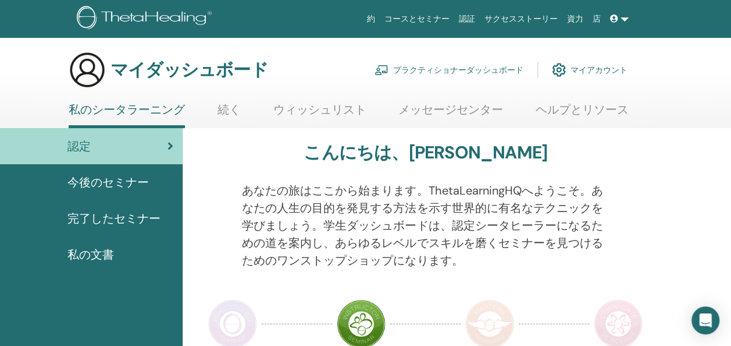
click at [447, 118] on link "メッセージセンター" at bounding box center [450, 113] width 105 height 23
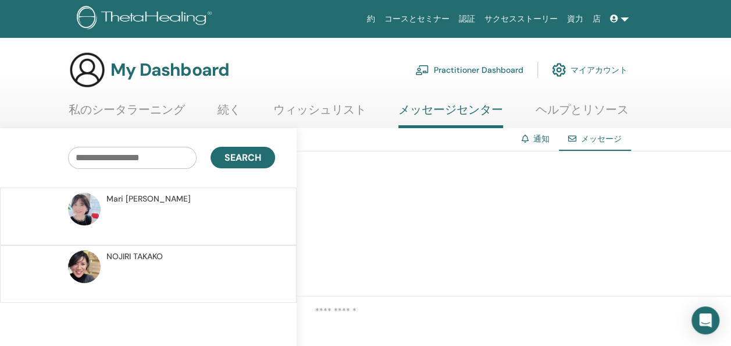
click at [591, 141] on span "メッセージ" at bounding box center [601, 138] width 41 height 10
click at [145, 255] on span "[PERSON_NAME]" at bounding box center [134, 256] width 56 height 12
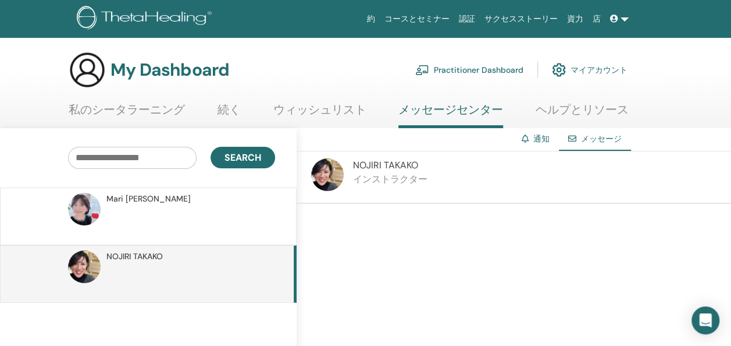
click at [541, 137] on link "通知" at bounding box center [541, 138] width 16 height 10
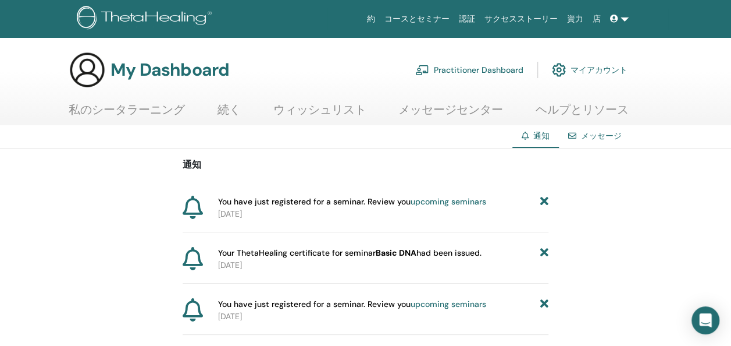
click at [444, 197] on link "upcoming seminars" at bounding box center [449, 201] width 76 height 10
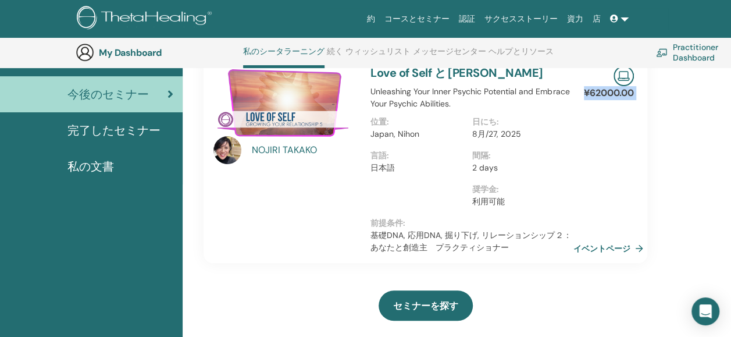
click at [731, 218] on html "約 コースとセミナー 認証 サクセスストーリー 資力 店 MO Megumi Okamoto 私のシータラーニング 私のシータヒーリング 私のセミナー ウィッ…" at bounding box center [365, 49] width 731 height 337
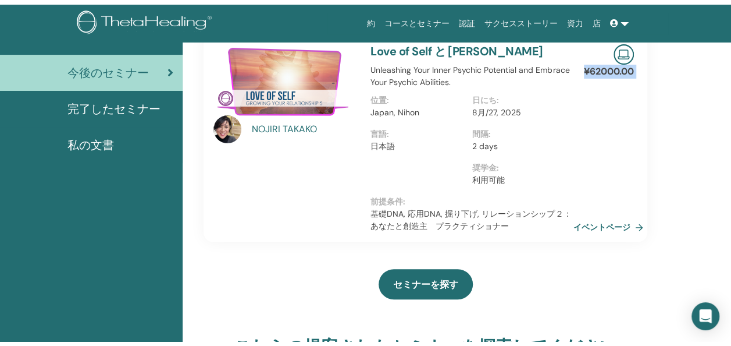
scroll to position [0, 0]
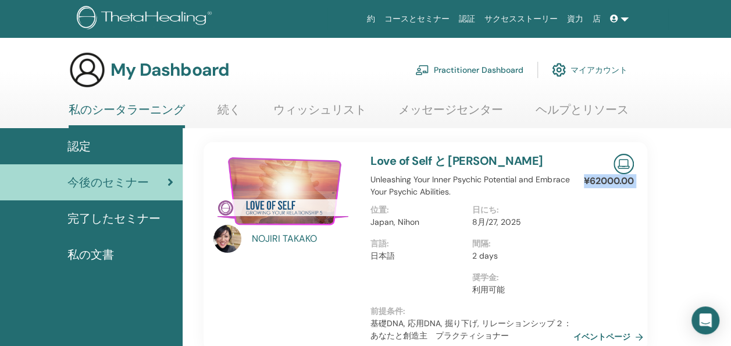
click at [70, 152] on span "認定" at bounding box center [78, 145] width 23 height 17
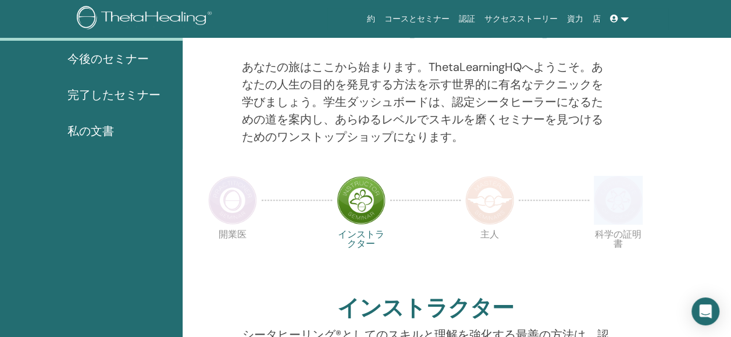
click at [731, 213] on html "約 コースとセミナー 認証 サクセスストーリー 資力 店 MO [PERSON_NAME] 私のシータラーニング 私のシータヒーリング 私のセミナー ウィッシ…" at bounding box center [365, 45] width 731 height 337
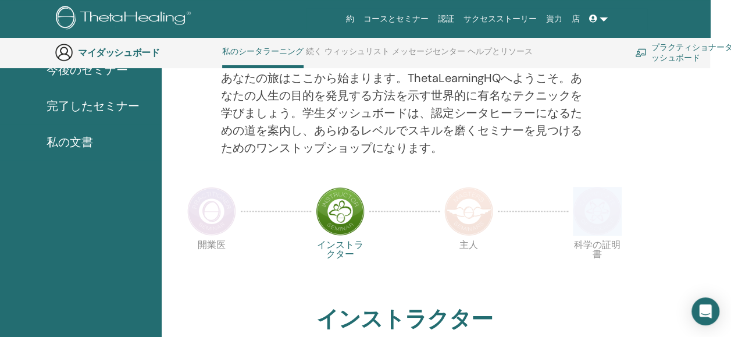
click at [710, 194] on html "約 コースとセミナー 認証 サクセスストーリー 資力 店 MO [PERSON_NAME] 私のシータラーニング 私のシータヒーリング 私のセミナー ウィッシ…" at bounding box center [344, 25] width 731 height 337
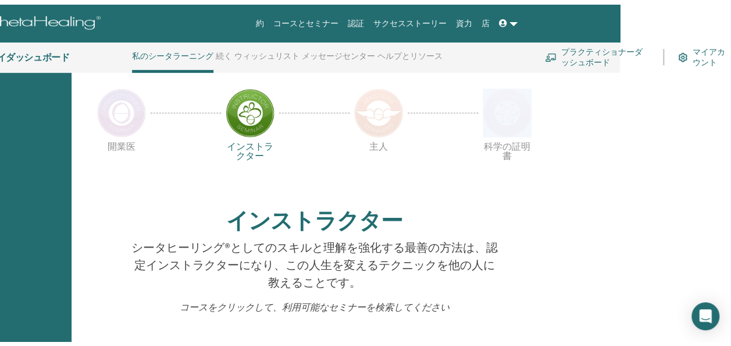
scroll to position [0, 0]
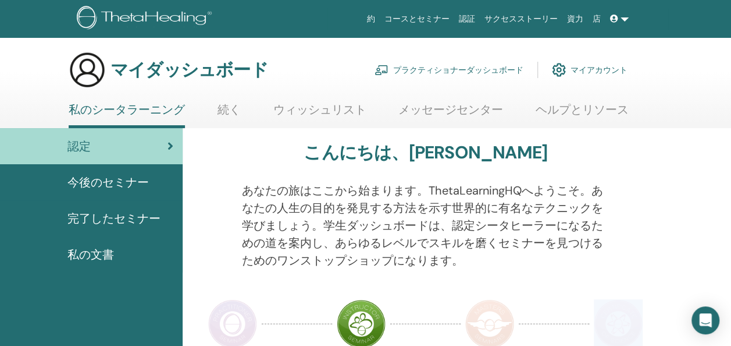
click at [79, 218] on span "完了したセミナー" at bounding box center [113, 217] width 93 height 17
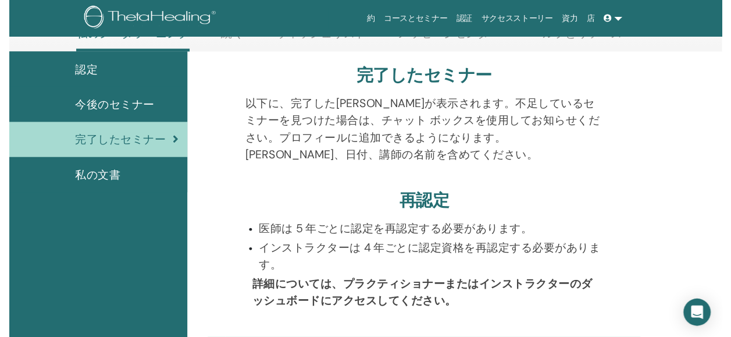
scroll to position [123, 0]
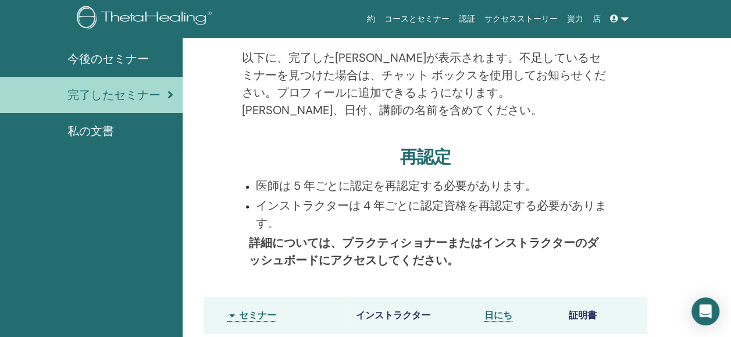
click at [731, 213] on html "約 コースとセミナー 認証 サクセスストーリー 資力 店 MO [PERSON_NAME] 私のシータラーニング 私のシータヒーリング 私のセミナー ウィッシ…" at bounding box center [365, 45] width 731 height 337
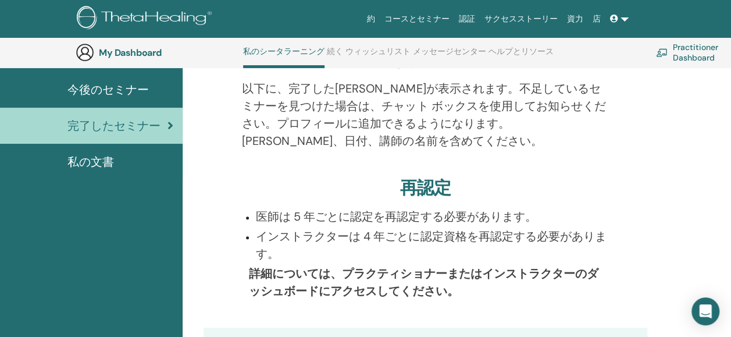
click at [731, 213] on html "約 コースとセミナー 認証 サクセスストーリー 資力 店 MO [PERSON_NAME] 私のシータラーニング 私のシータヒーリング 私のセミナー ウィッシ…" at bounding box center [365, 45] width 731 height 337
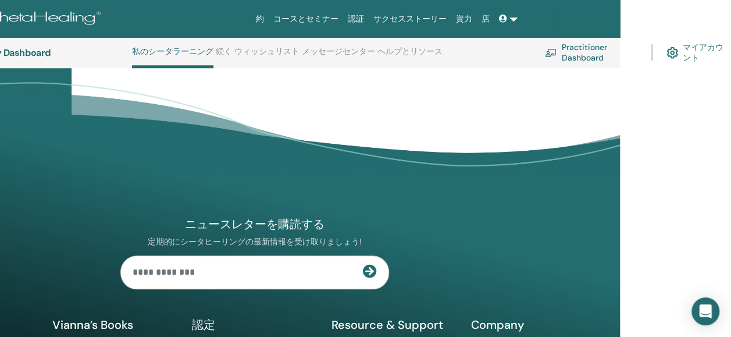
scroll to position [604, 111]
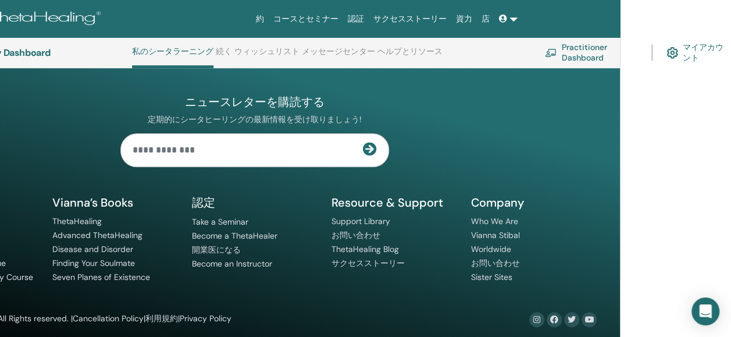
drag, startPoint x: 739, startPoint y: 343, endPoint x: 732, endPoint y: 340, distance: 8.1
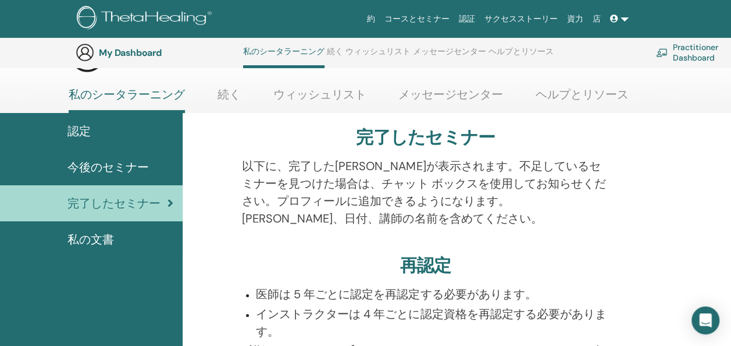
scroll to position [0, 0]
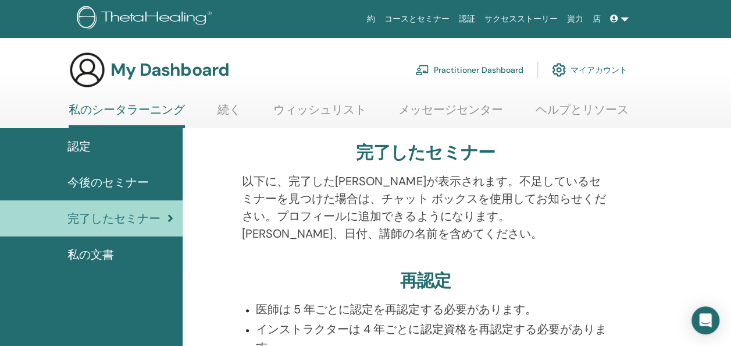
click at [580, 114] on link "ヘルプとリソース" at bounding box center [582, 113] width 93 height 23
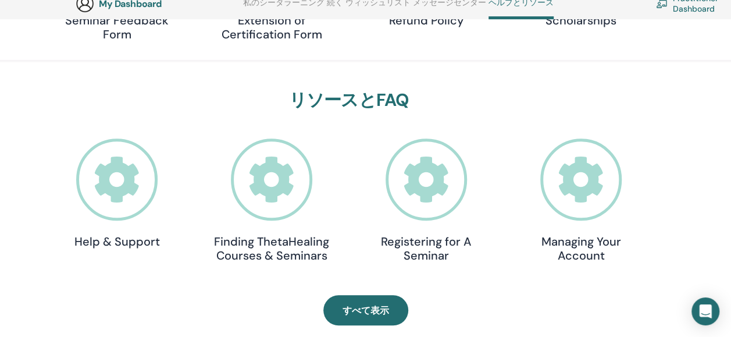
scroll to position [332, 0]
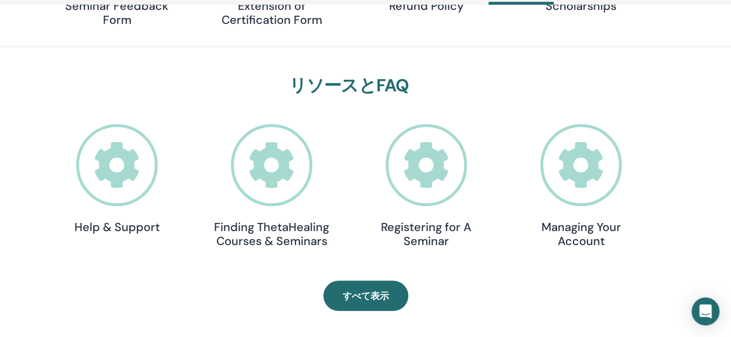
click at [104, 163] on icon at bounding box center [117, 165] width 82 height 82
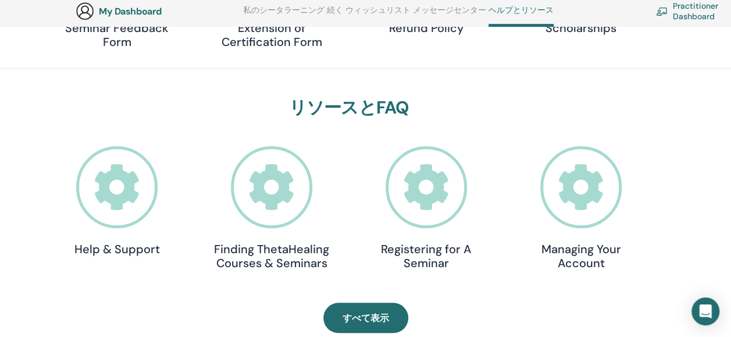
scroll to position [332, 0]
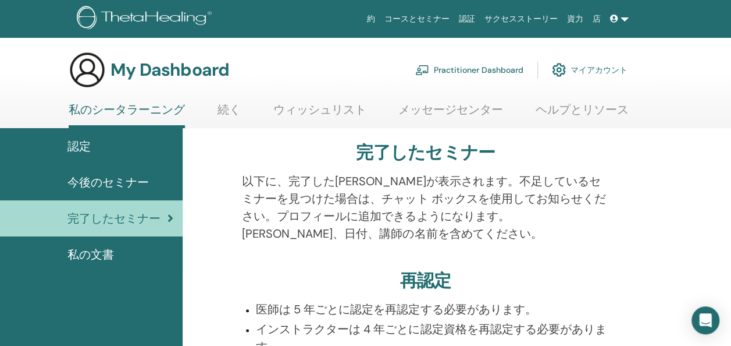
click at [499, 67] on link "Practitioner Dashboard" at bounding box center [469, 70] width 108 height 26
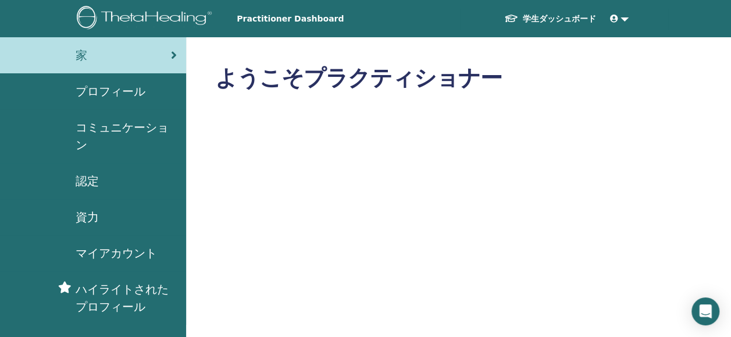
click at [499, 67] on h2 "ようこそプラクティショナー" at bounding box center [422, 78] width 415 height 27
click at [107, 134] on span "コミュニケーション" at bounding box center [126, 136] width 101 height 35
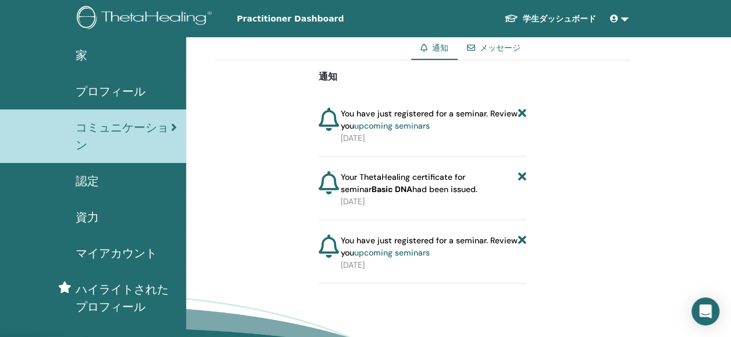
click at [390, 122] on link "upcoming seminars" at bounding box center [392, 125] width 76 height 10
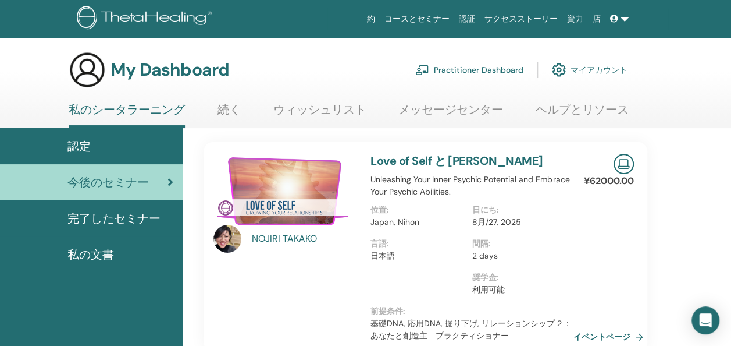
click at [427, 104] on link "メッセージセンター" at bounding box center [450, 113] width 105 height 23
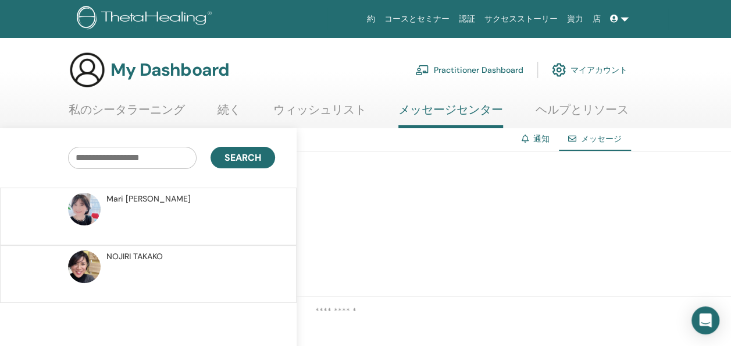
click at [133, 196] on span "[PERSON_NAME]" at bounding box center [148, 199] width 84 height 12
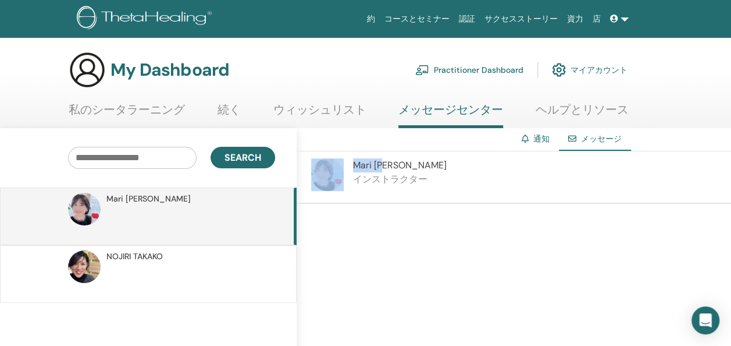
drag, startPoint x: 384, startPoint y: 170, endPoint x: 328, endPoint y: 186, distance: 58.2
click at [328, 186] on div "[PERSON_NAME] インストラクター" at bounding box center [514, 177] width 434 height 52
click at [328, 186] on img at bounding box center [327, 174] width 33 height 33
click at [411, 176] on p "インストラクター" at bounding box center [400, 179] width 94 height 14
